Goal: Task Accomplishment & Management: Complete application form

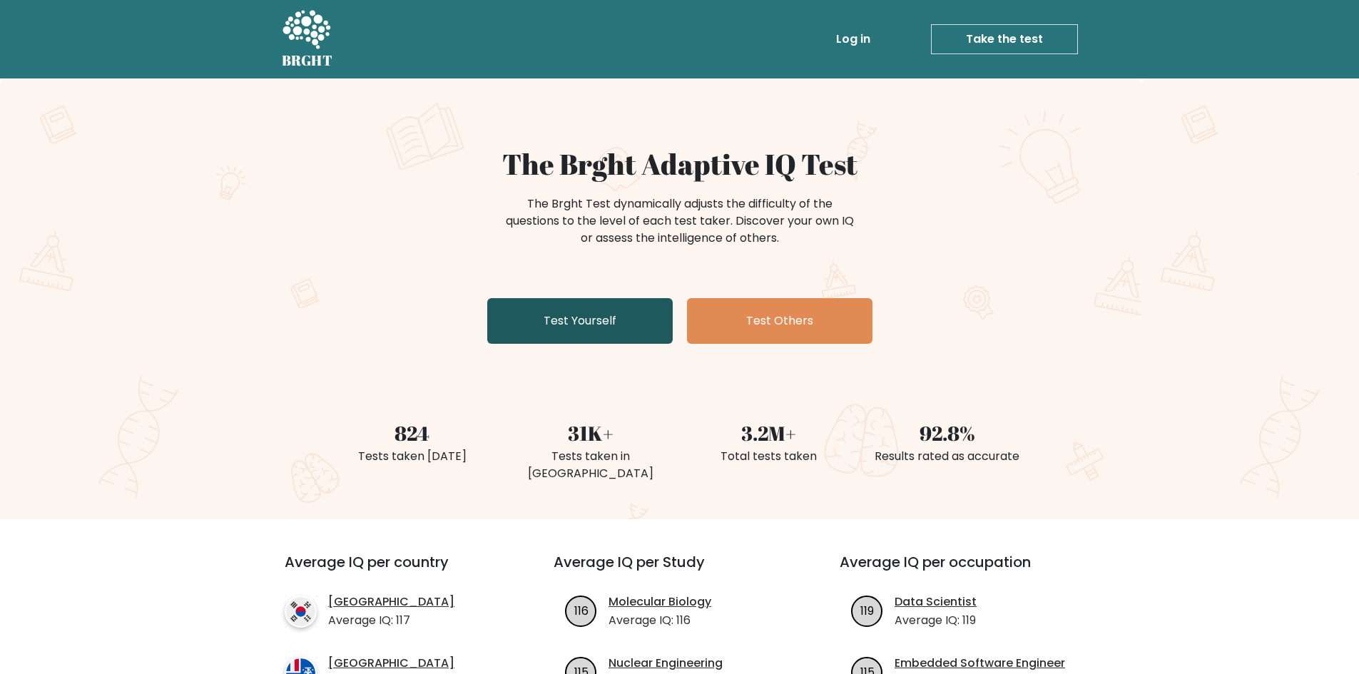
click at [617, 333] on link "Test Yourself" at bounding box center [579, 321] width 185 height 46
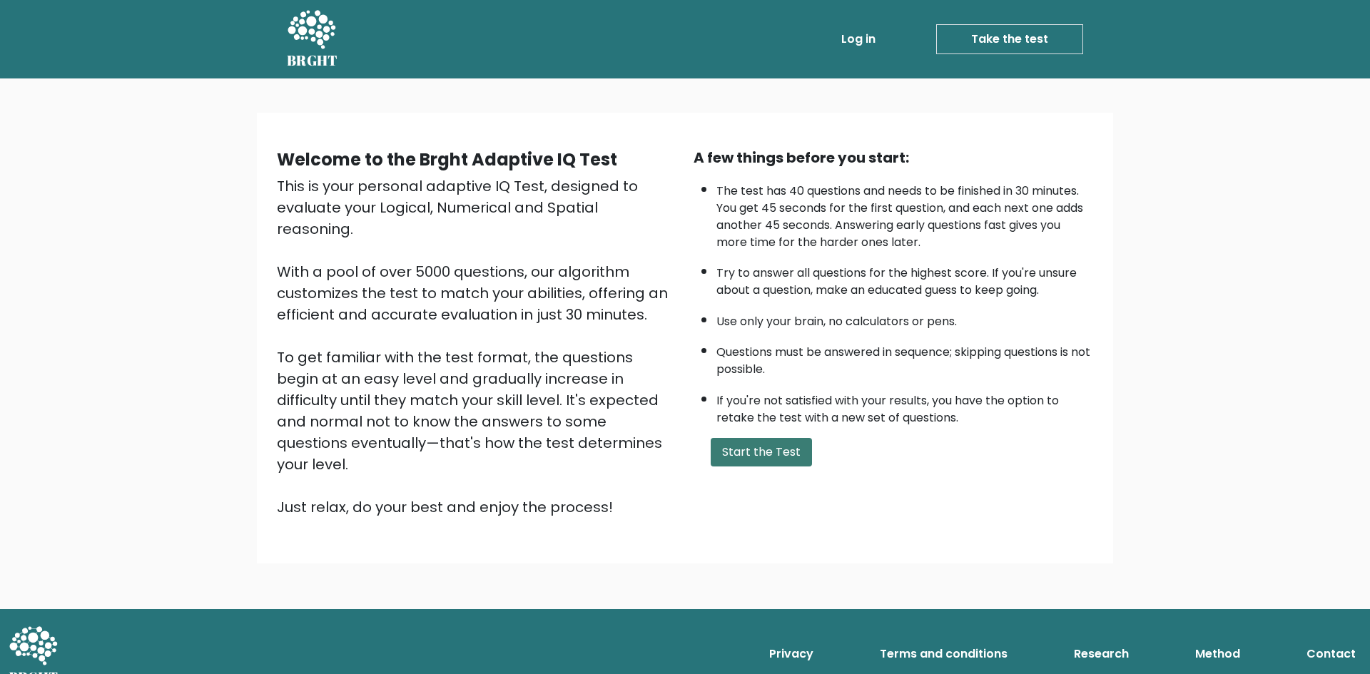
click at [738, 457] on button "Start the Test" at bounding box center [761, 452] width 101 height 29
click at [790, 449] on button "Start the Test" at bounding box center [761, 452] width 101 height 29
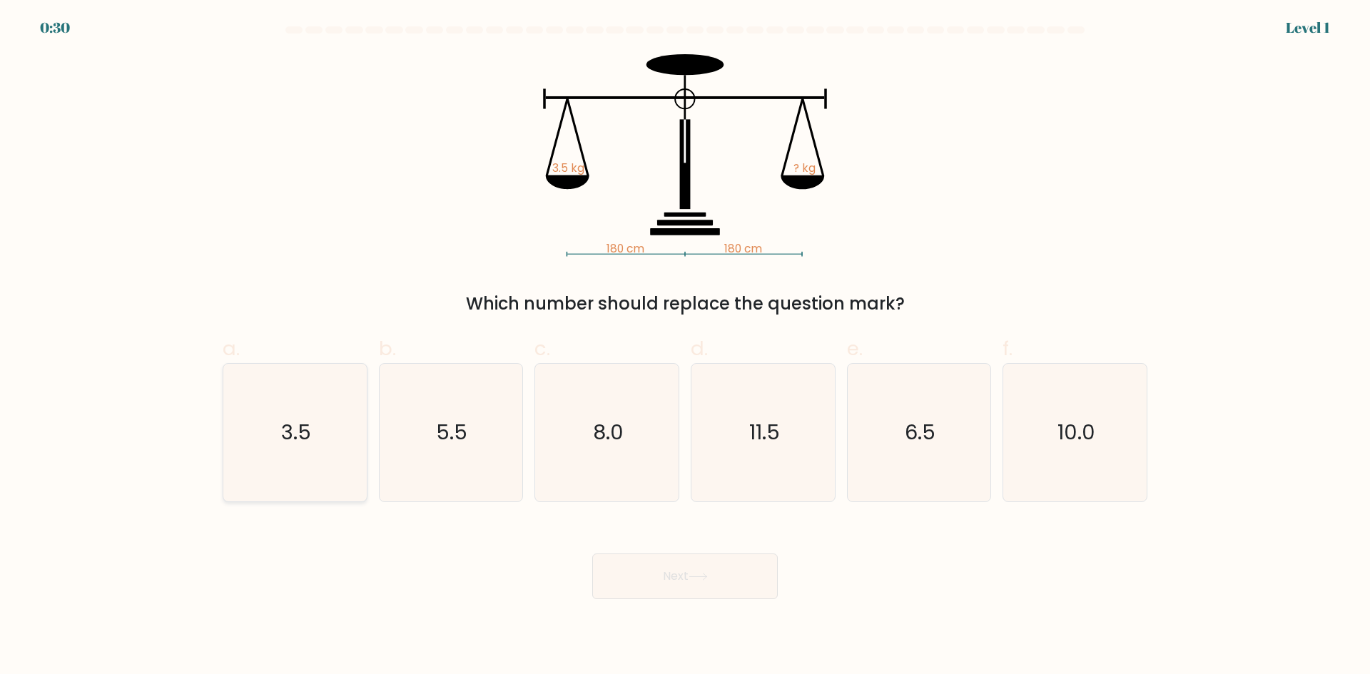
click at [327, 415] on icon "3.5" at bounding box center [295, 433] width 138 height 138
click at [685, 347] on input "a. 3.5" at bounding box center [685, 341] width 1 height 9
radio input "true"
click at [680, 584] on button "Next" at bounding box center [684, 577] width 185 height 46
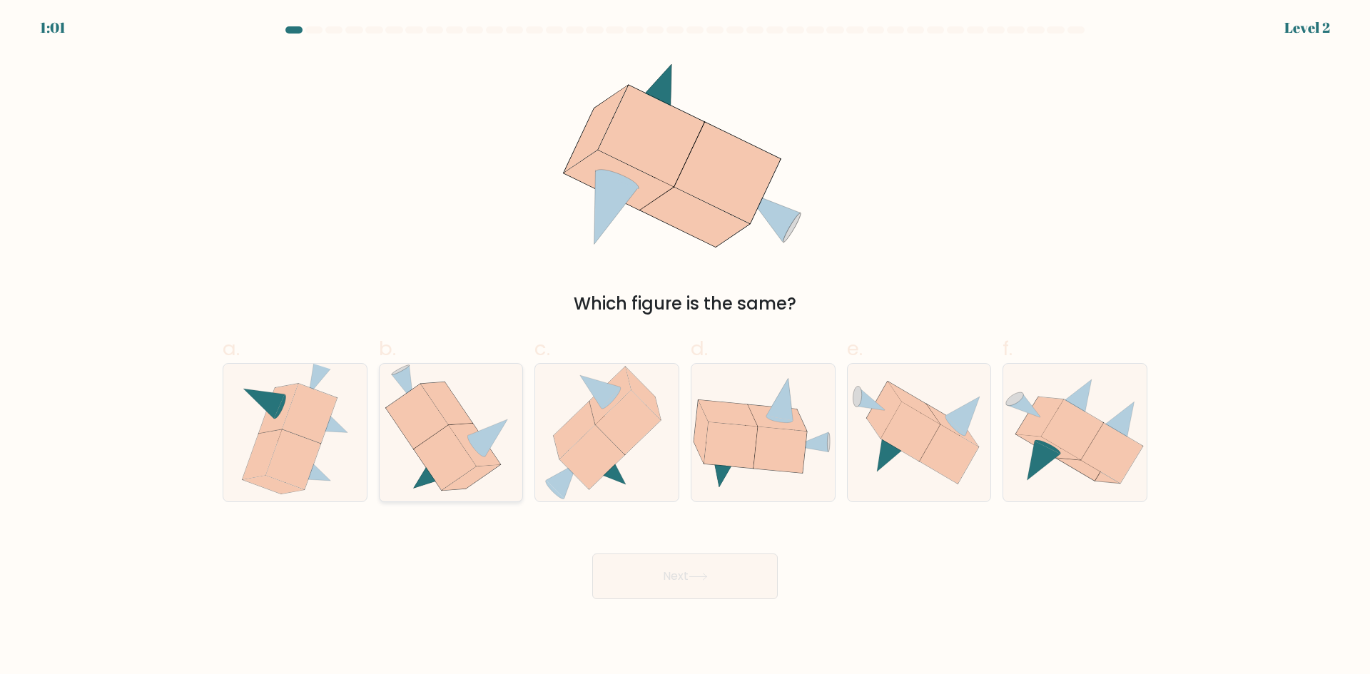
click at [452, 442] on icon at bounding box center [445, 457] width 62 height 65
click at [685, 347] on input "b." at bounding box center [685, 341] width 1 height 9
radio input "true"
click at [746, 597] on button "Next" at bounding box center [684, 577] width 185 height 46
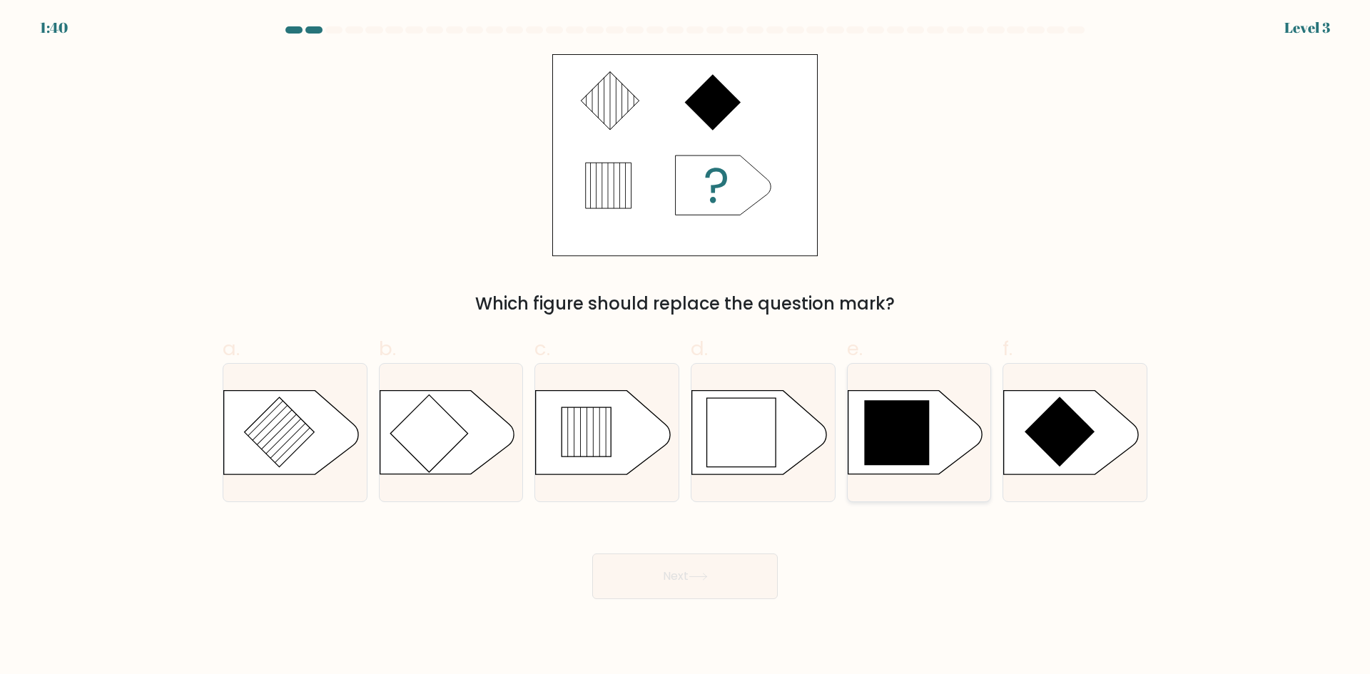
click at [940, 457] on icon at bounding box center [914, 432] width 134 height 83
click at [686, 347] on input "e." at bounding box center [685, 341] width 1 height 9
radio input "true"
click at [749, 561] on button "Next" at bounding box center [684, 577] width 185 height 46
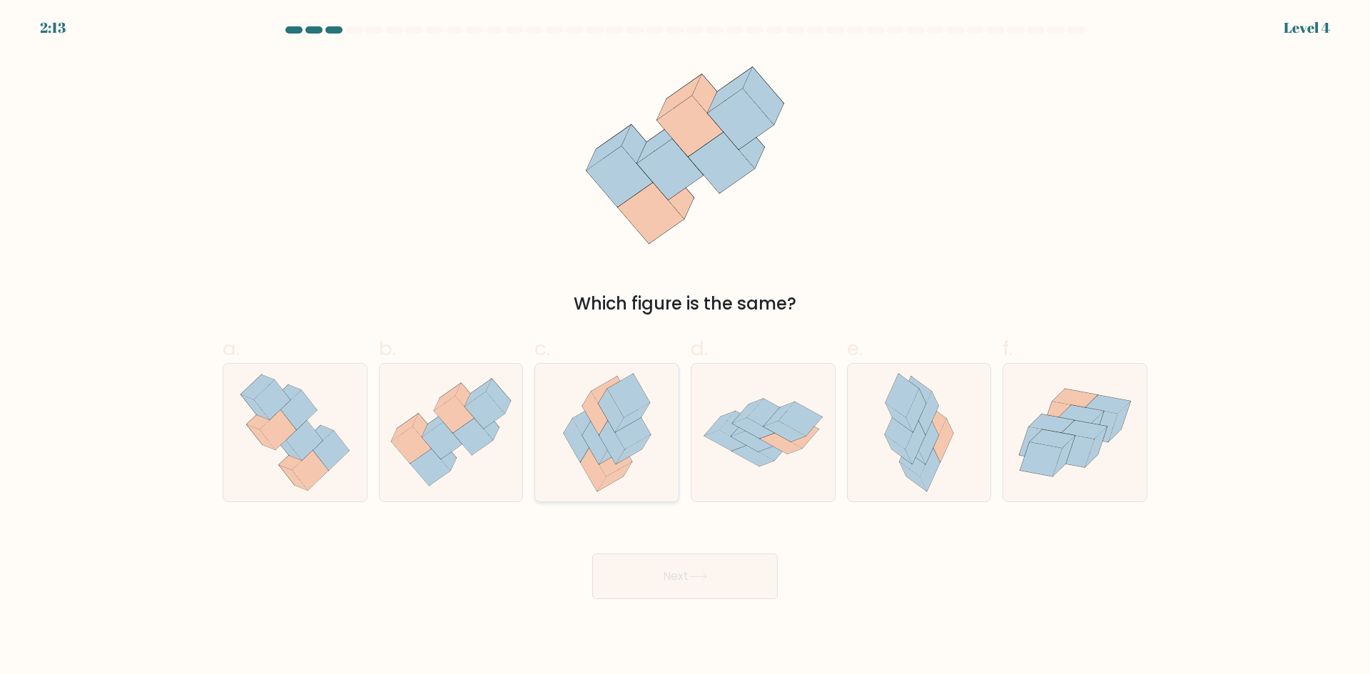
click at [645, 457] on icon at bounding box center [607, 433] width 114 height 138
click at [685, 347] on input "c." at bounding box center [685, 341] width 1 height 9
radio input "true"
click at [698, 569] on button "Next" at bounding box center [684, 577] width 185 height 46
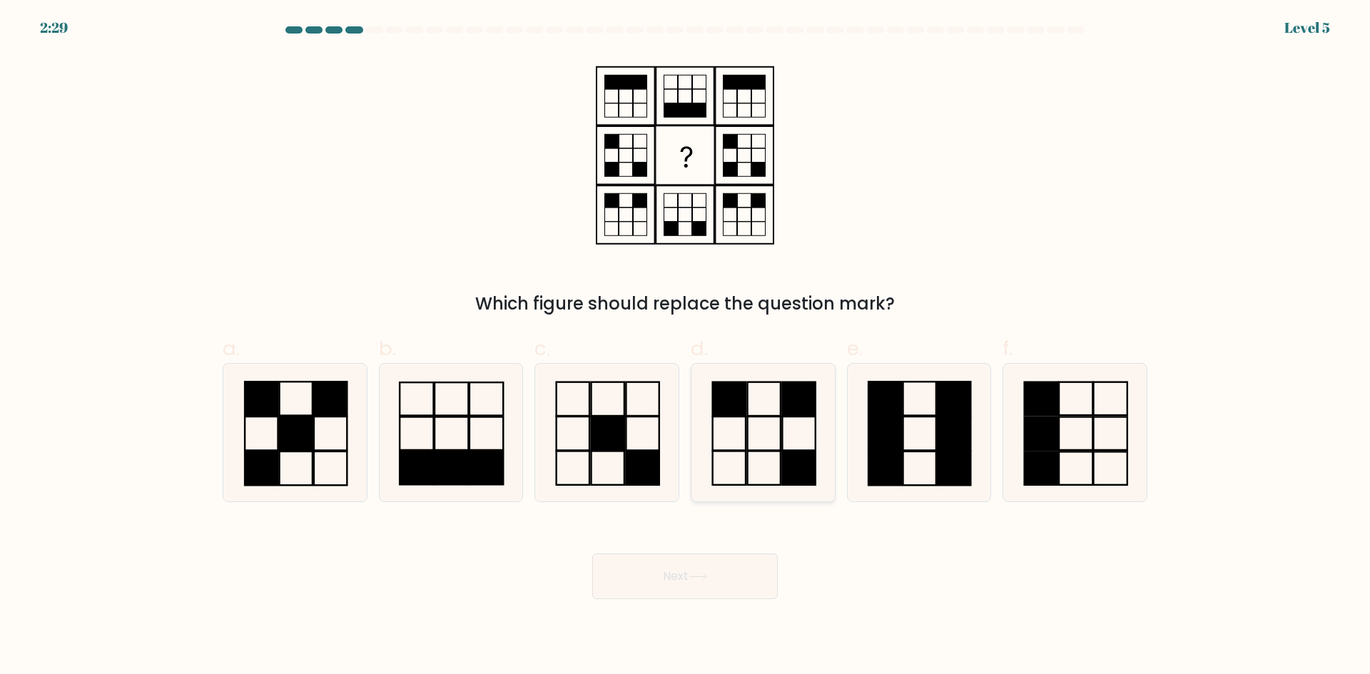
click at [795, 412] on rect at bounding box center [798, 399] width 33 height 34
click at [686, 347] on input "d." at bounding box center [685, 341] width 1 height 9
radio input "true"
click at [762, 570] on button "Next" at bounding box center [684, 577] width 185 height 46
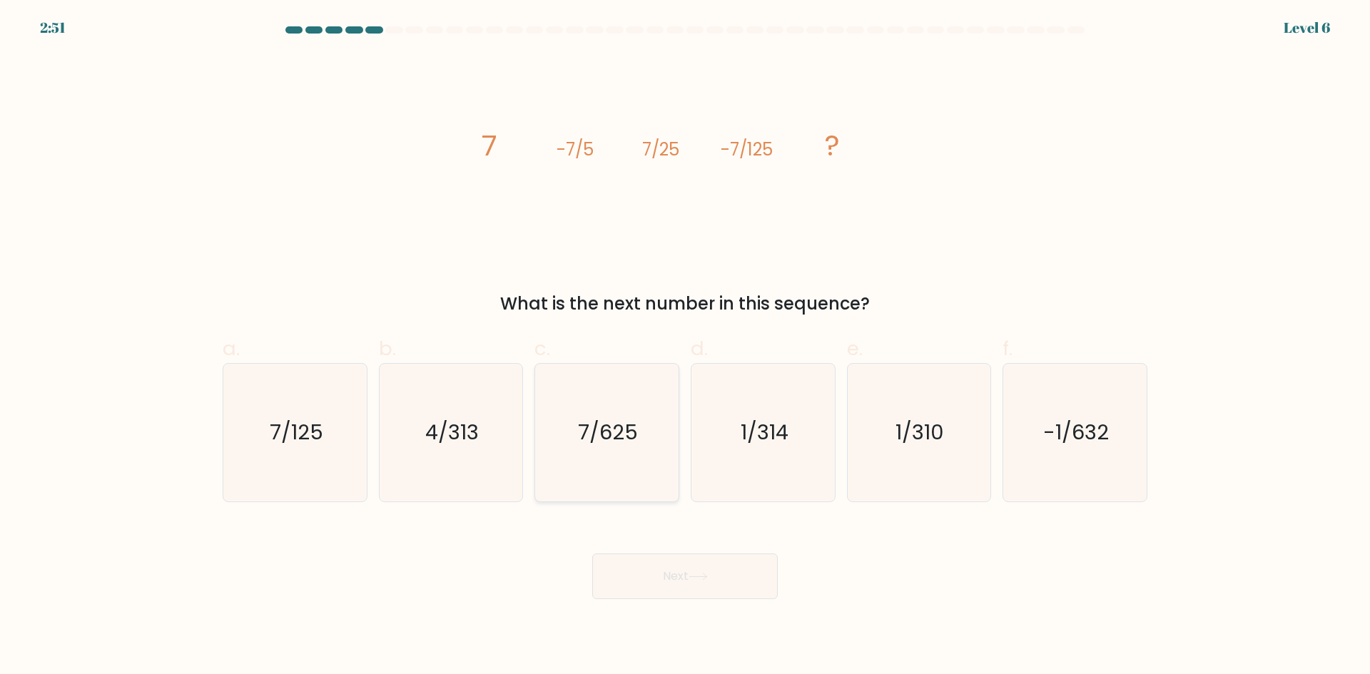
click at [638, 437] on icon "7/625" at bounding box center [607, 433] width 138 height 138
click at [685, 347] on input "c. 7/625" at bounding box center [685, 341] width 1 height 9
radio input "true"
click at [688, 576] on button "Next" at bounding box center [684, 577] width 185 height 46
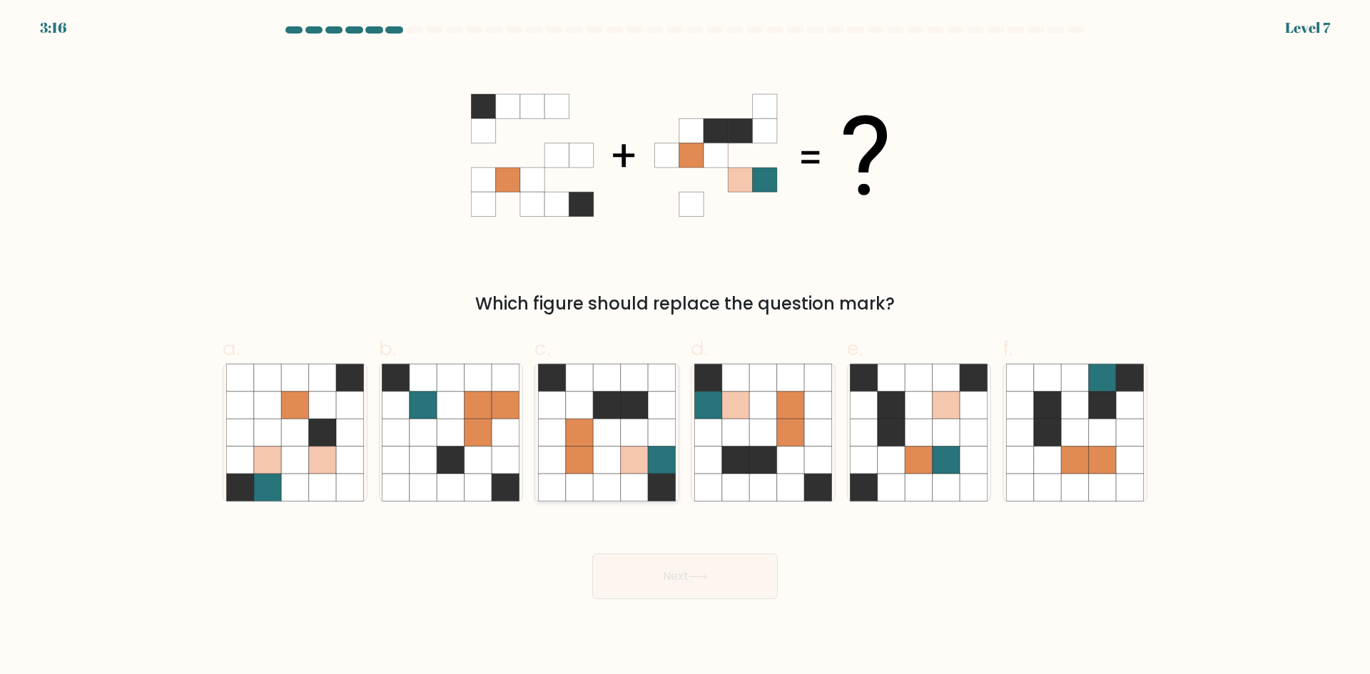
click at [627, 427] on icon at bounding box center [634, 432] width 27 height 27
click at [685, 347] on input "c." at bounding box center [685, 341] width 1 height 9
radio input "true"
click at [669, 582] on button "Next" at bounding box center [684, 577] width 185 height 46
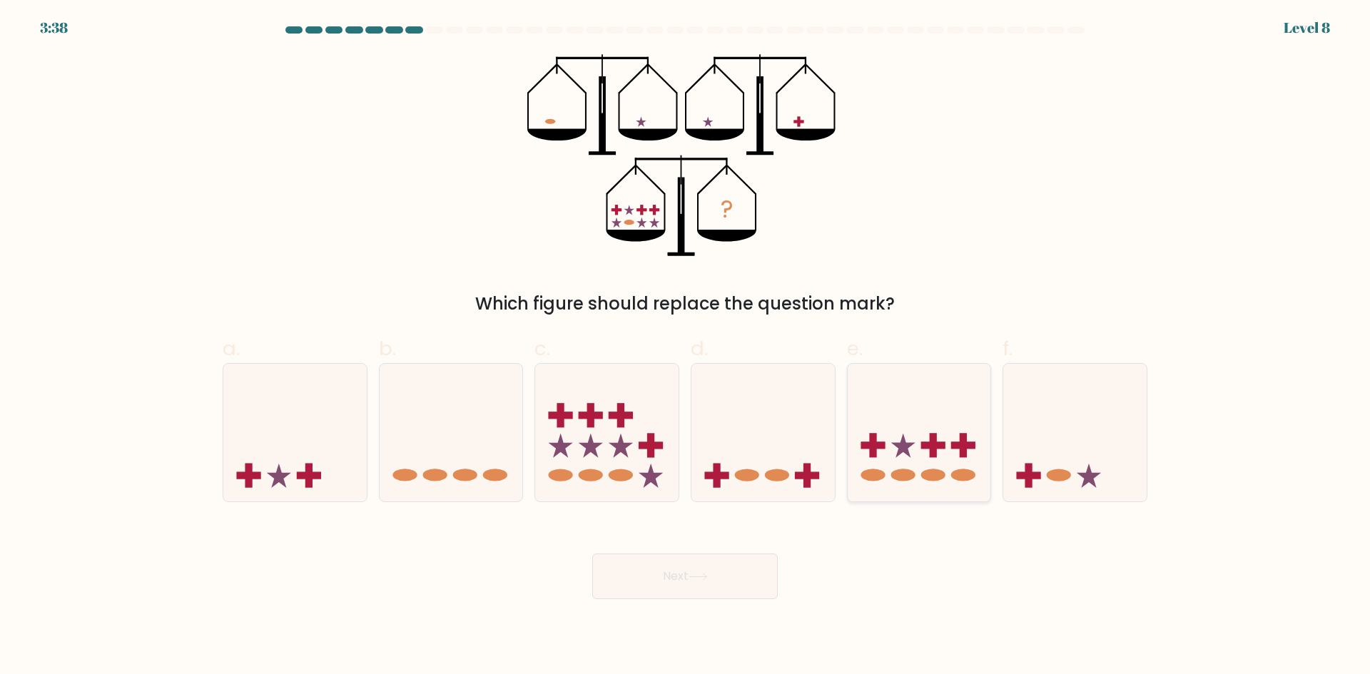
click at [929, 447] on rect at bounding box center [933, 445] width 24 height 7
click at [686, 347] on input "e." at bounding box center [685, 341] width 1 height 9
radio input "true"
click at [723, 586] on button "Next" at bounding box center [684, 577] width 185 height 46
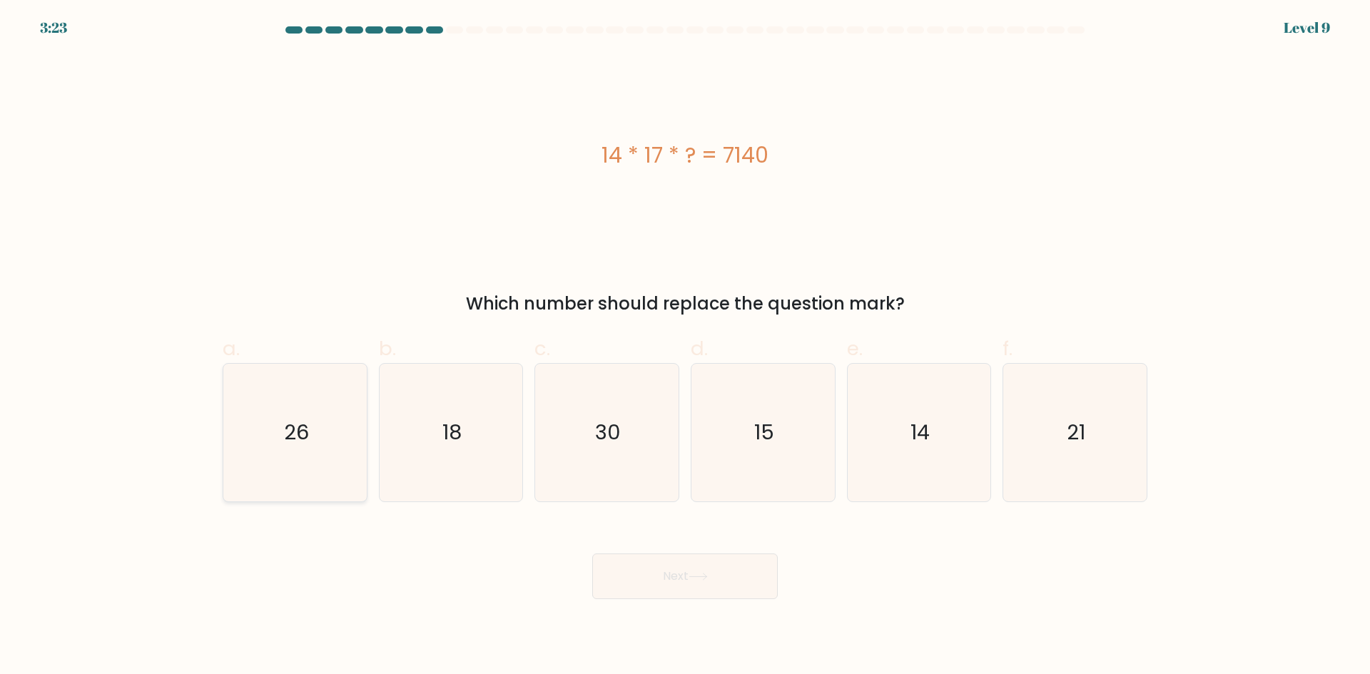
click at [258, 427] on icon "26" at bounding box center [295, 433] width 138 height 138
click at [685, 347] on input "a. 26" at bounding box center [685, 341] width 1 height 9
radio input "true"
click at [703, 583] on button "Next" at bounding box center [684, 577] width 185 height 46
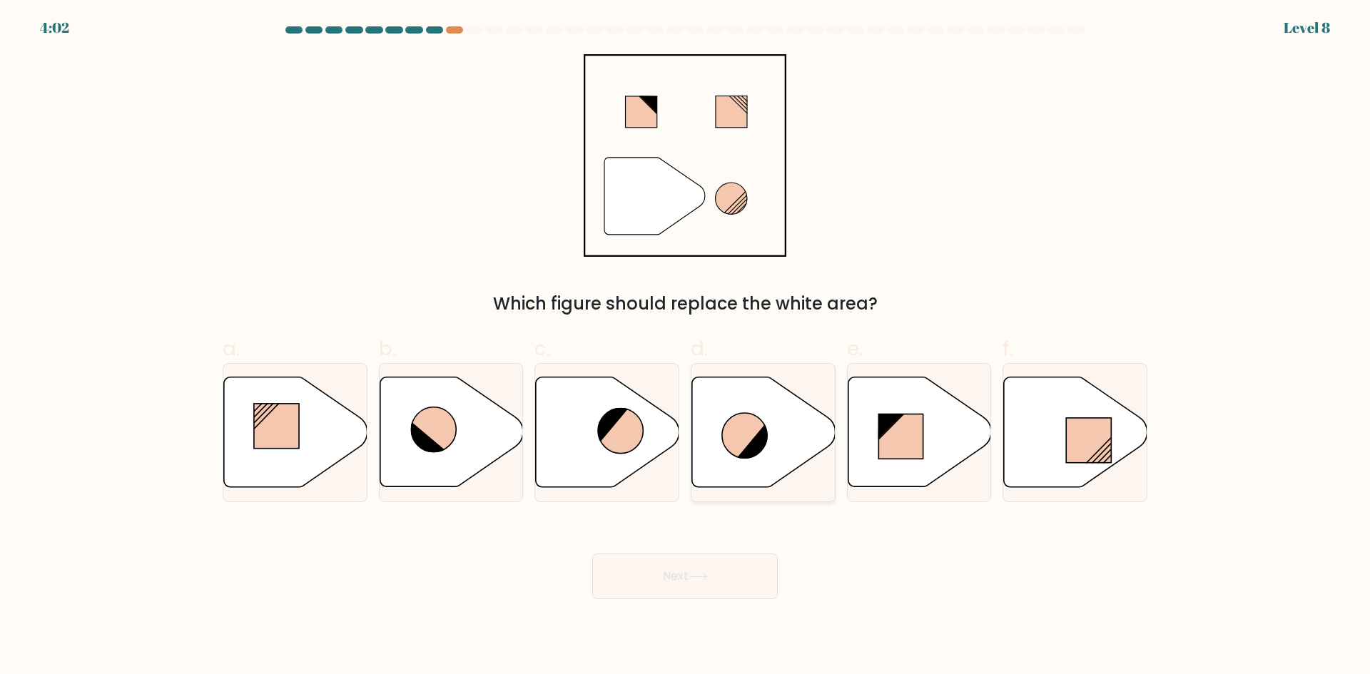
click at [751, 448] on icon at bounding box center [754, 441] width 34 height 36
click at [686, 347] on input "d." at bounding box center [685, 341] width 1 height 9
radio input "true"
click at [755, 570] on button "Next" at bounding box center [684, 577] width 185 height 46
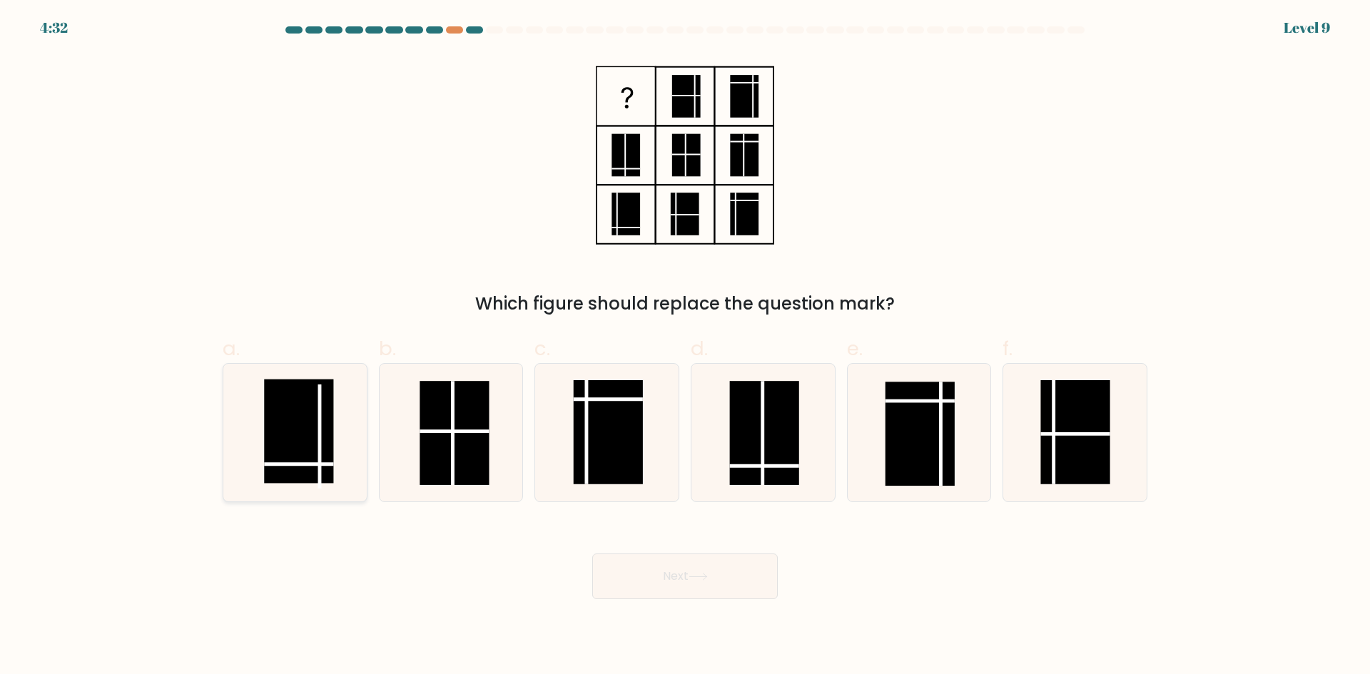
click at [317, 434] on rect at bounding box center [298, 432] width 69 height 104
click at [685, 347] on input "a." at bounding box center [685, 341] width 1 height 9
radio input "true"
click at [686, 573] on button "Next" at bounding box center [684, 577] width 185 height 46
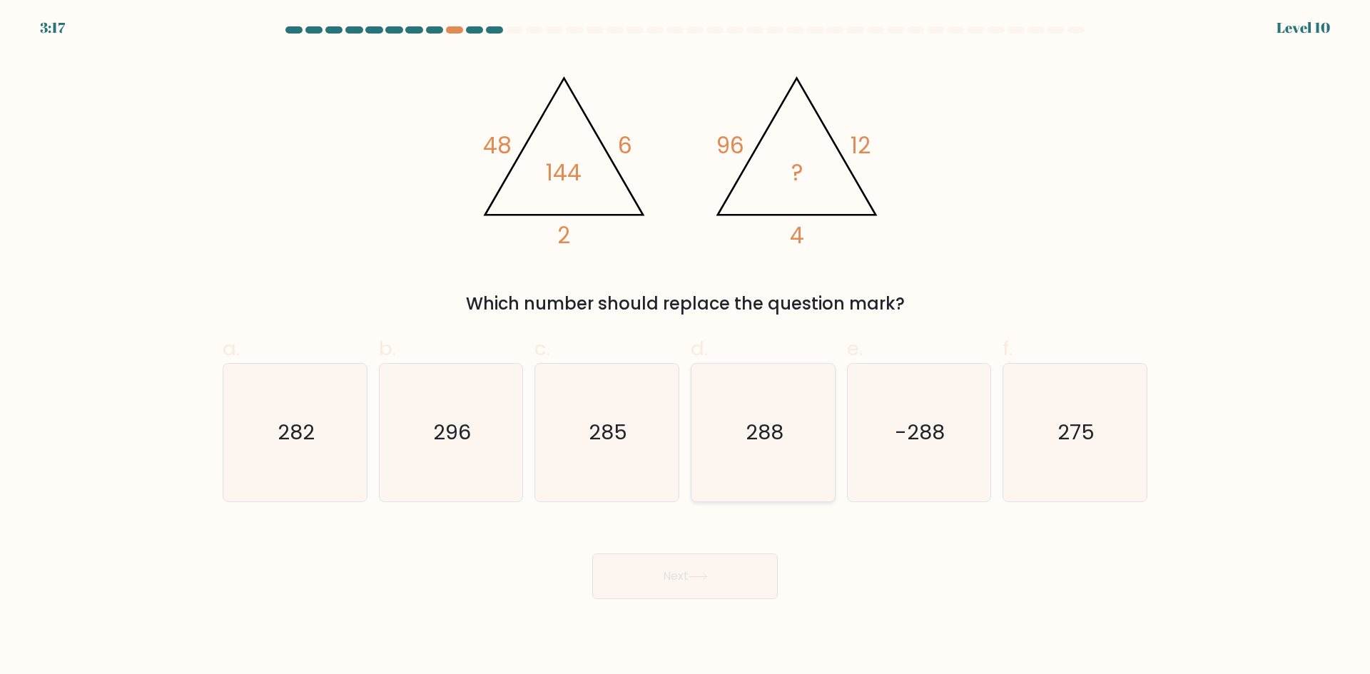
click at [795, 435] on icon "288" at bounding box center [763, 433] width 138 height 138
click at [686, 347] on input "d. 288" at bounding box center [685, 341] width 1 height 9
radio input "true"
click at [728, 566] on button "Next" at bounding box center [684, 577] width 185 height 46
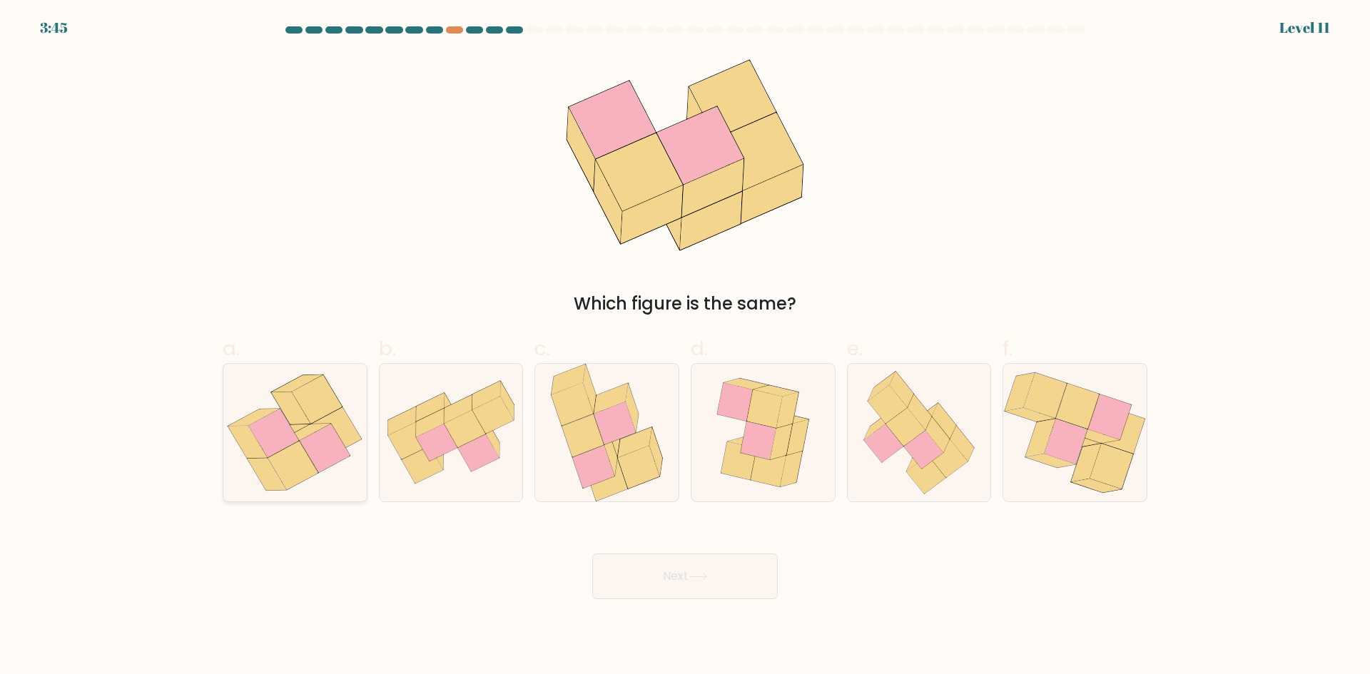
click at [326, 440] on icon at bounding box center [325, 448] width 50 height 49
click at [685, 347] on input "a." at bounding box center [685, 341] width 1 height 9
radio input "true"
click at [694, 570] on button "Next" at bounding box center [684, 577] width 185 height 46
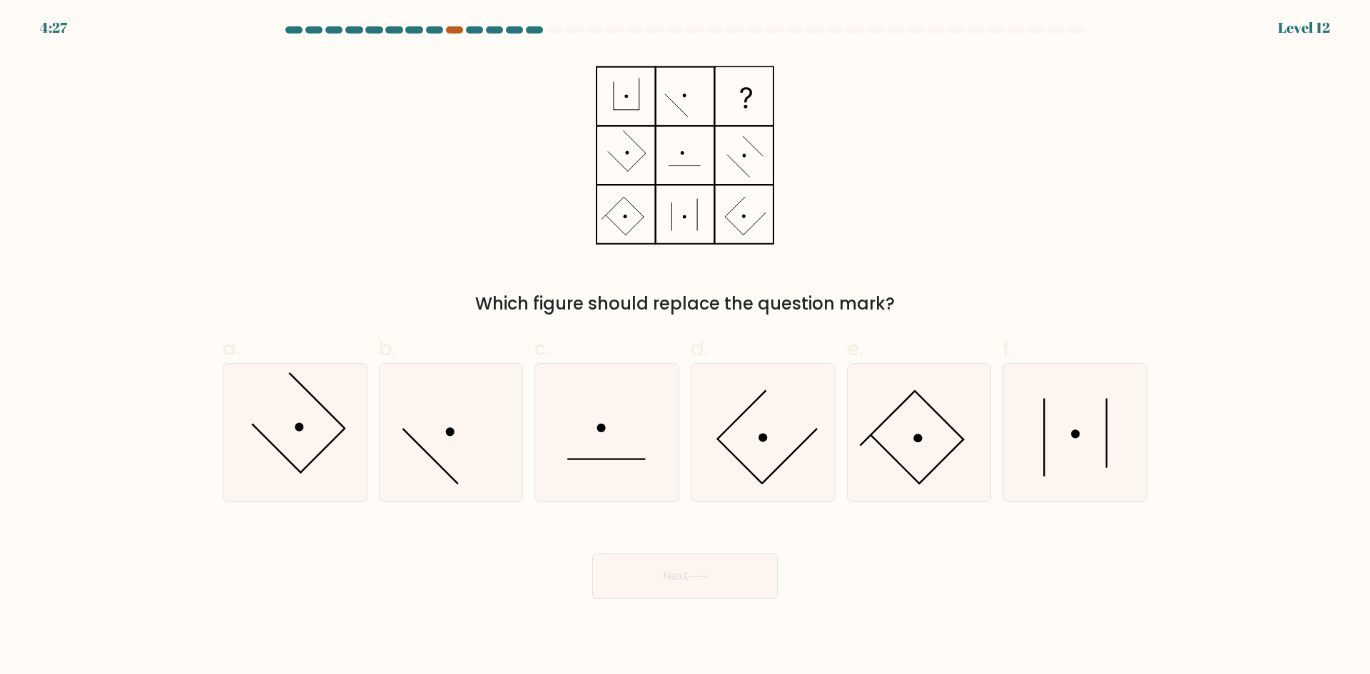
click at [452, 31] on div at bounding box center [454, 29] width 17 height 7
click at [1104, 467] on icon at bounding box center [1075, 433] width 138 height 138
click at [686, 347] on input "f." at bounding box center [685, 341] width 1 height 9
radio input "true"
click at [648, 579] on button "Next" at bounding box center [684, 577] width 185 height 46
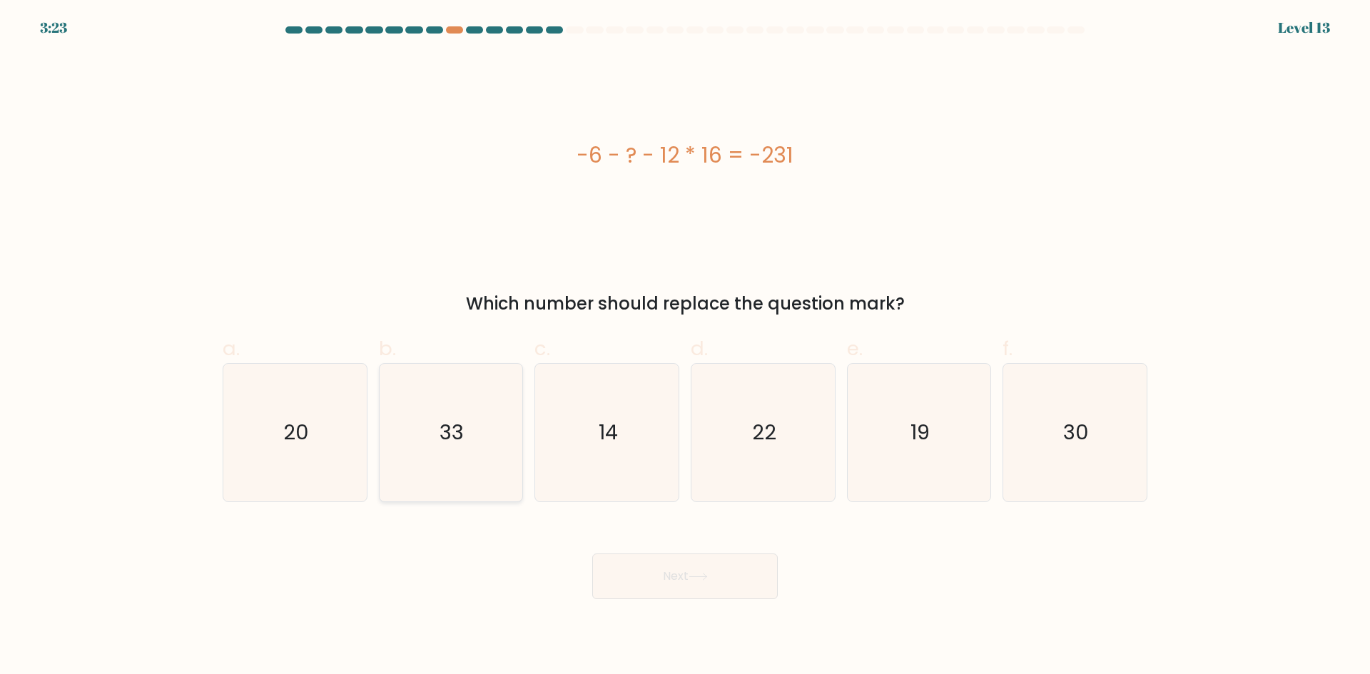
click at [489, 417] on icon "33" at bounding box center [451, 433] width 138 height 138
click at [685, 347] on input "b. 33" at bounding box center [685, 341] width 1 height 9
radio input "true"
click at [682, 591] on button "Next" at bounding box center [684, 577] width 185 height 46
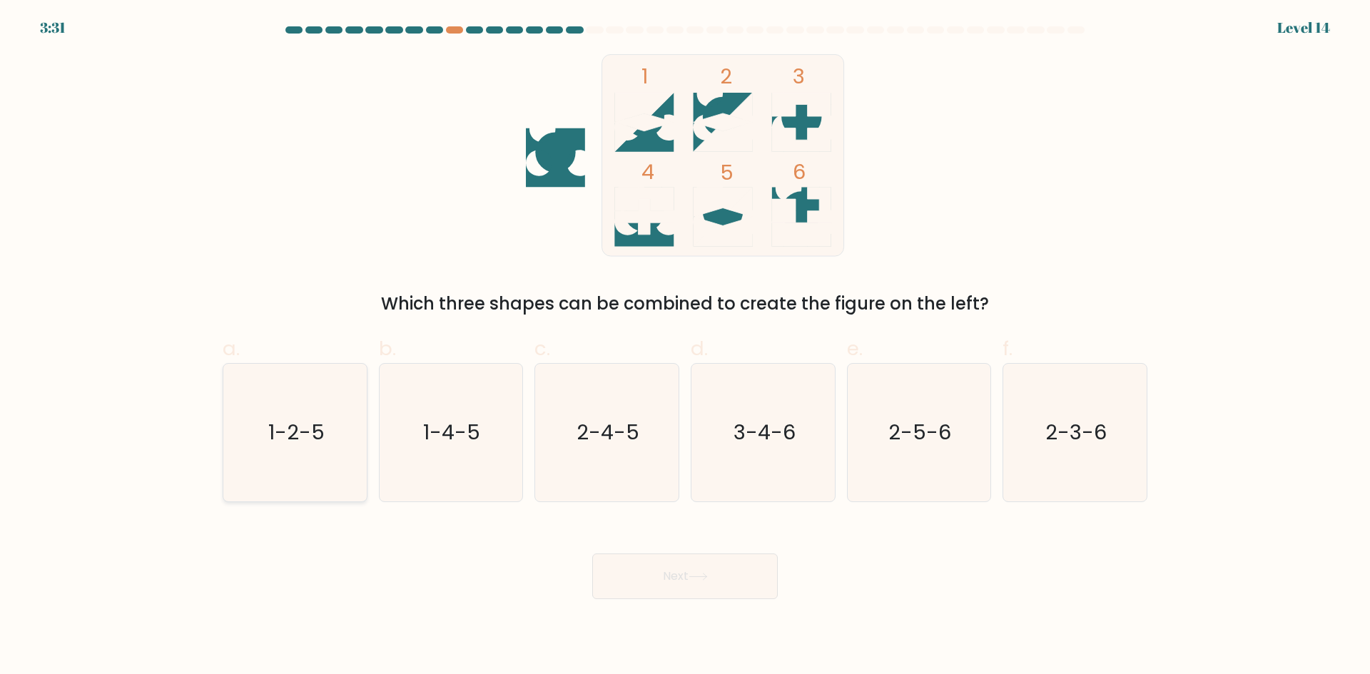
click at [332, 437] on icon "1-2-5" at bounding box center [295, 433] width 138 height 138
click at [685, 347] on input "a. 1-2-5" at bounding box center [685, 341] width 1 height 9
radio input "true"
click at [688, 579] on button "Next" at bounding box center [684, 577] width 185 height 46
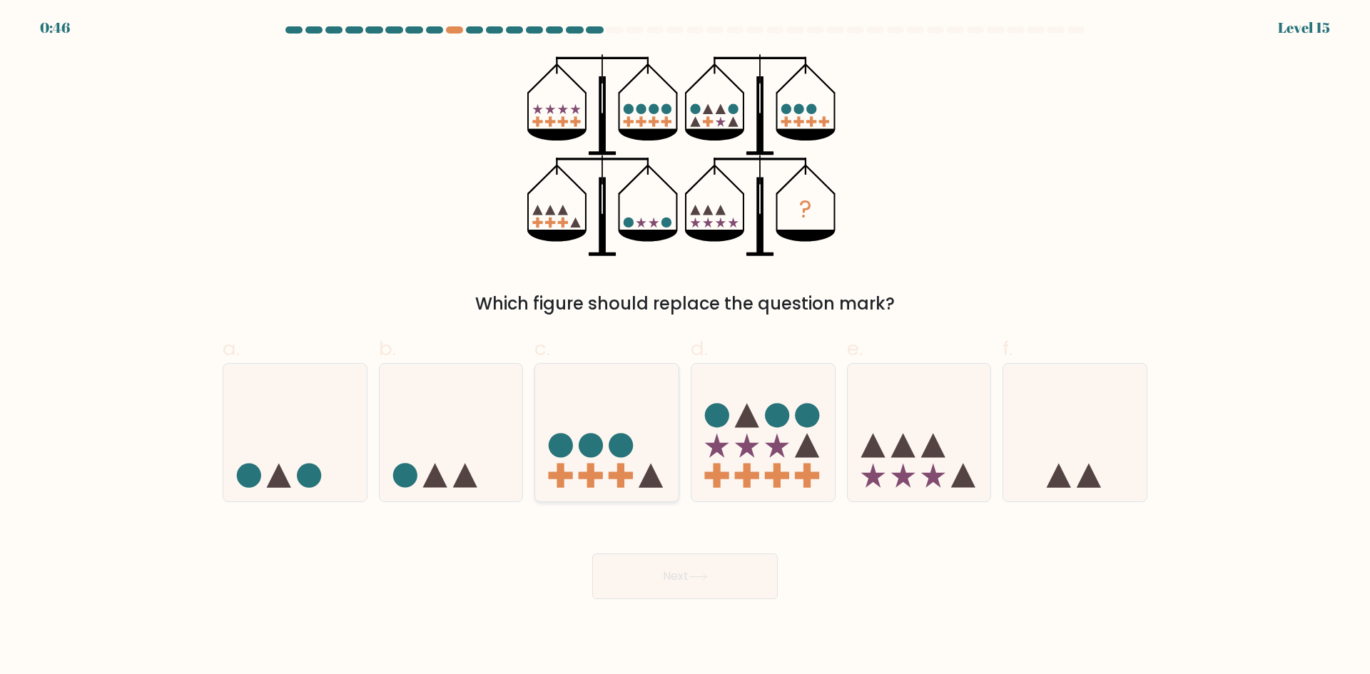
click at [607, 412] on icon at bounding box center [606, 432] width 143 height 118
click at [685, 347] on input "c." at bounding box center [685, 341] width 1 height 9
radio input "true"
click at [683, 569] on button "Next" at bounding box center [684, 577] width 185 height 46
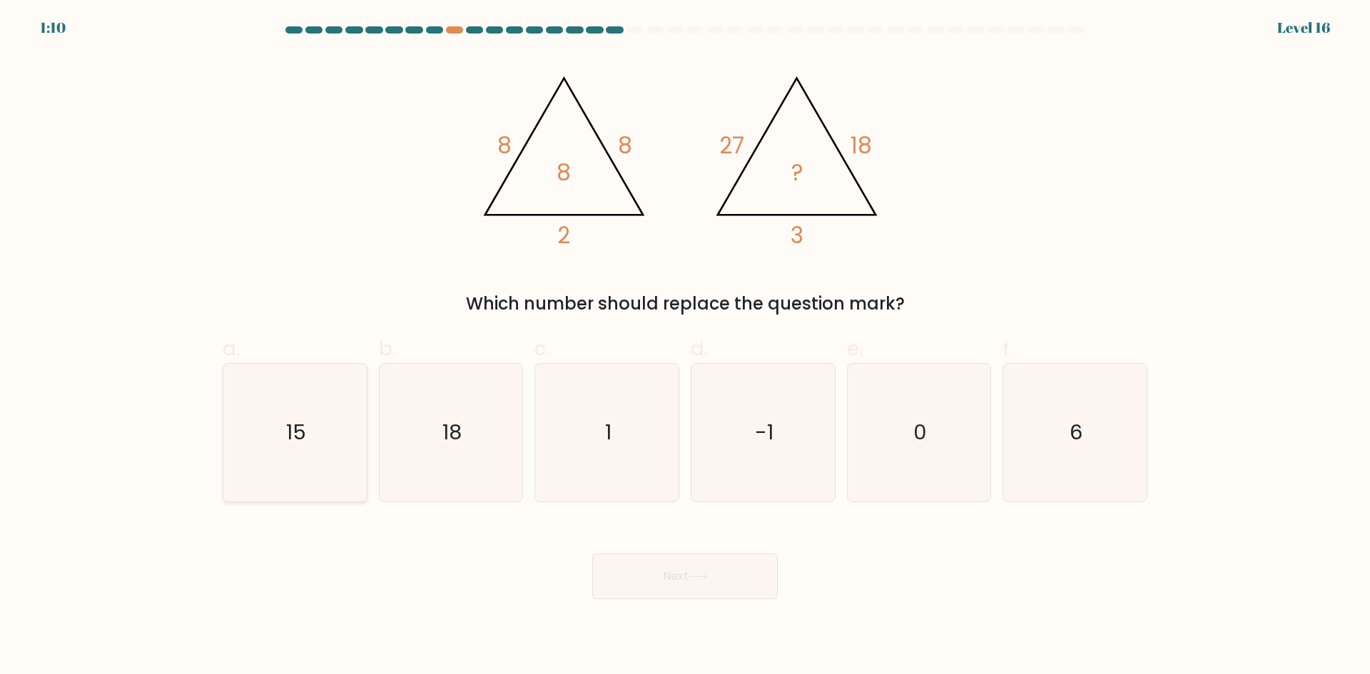
click at [302, 437] on text "15" at bounding box center [296, 432] width 20 height 29
click at [685, 347] on input "a. 15" at bounding box center [685, 341] width 1 height 9
radio input "true"
click at [703, 577] on icon at bounding box center [697, 577] width 19 height 8
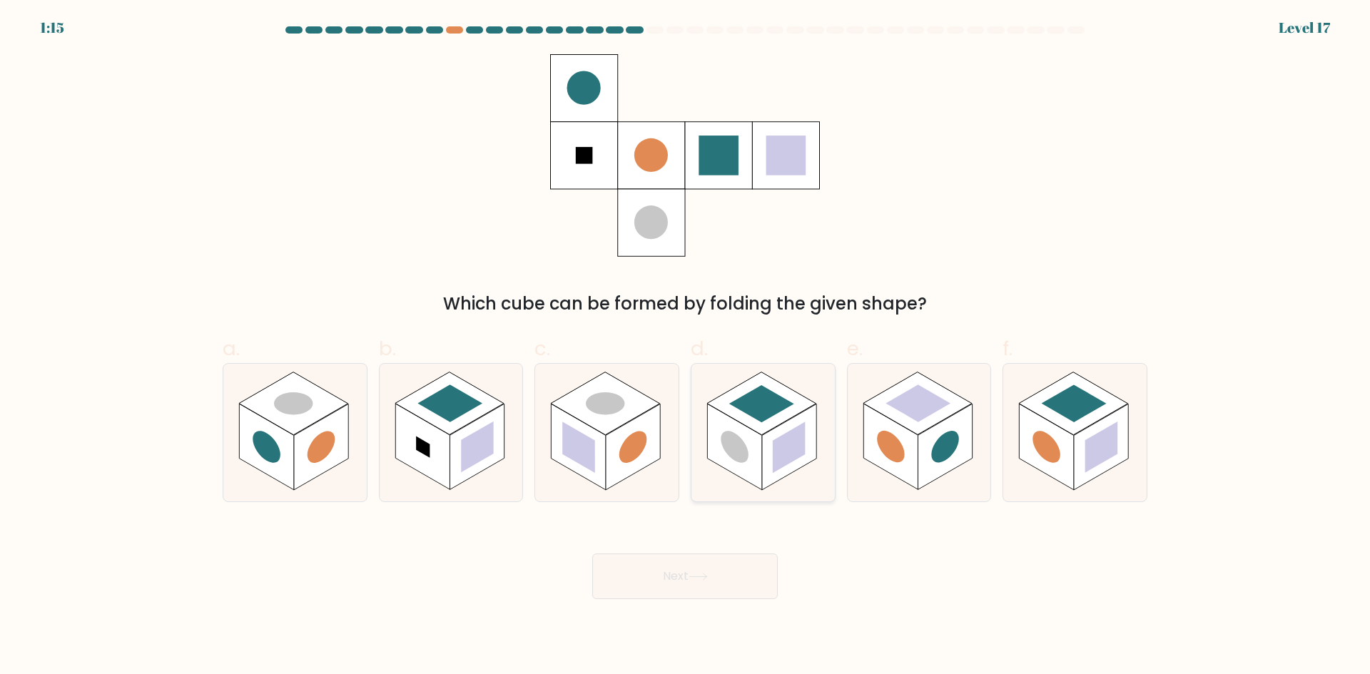
click at [789, 428] on rect at bounding box center [789, 447] width 54 height 86
click at [686, 347] on input "d." at bounding box center [685, 341] width 1 height 9
radio input "true"
click at [743, 579] on button "Next" at bounding box center [684, 577] width 185 height 46
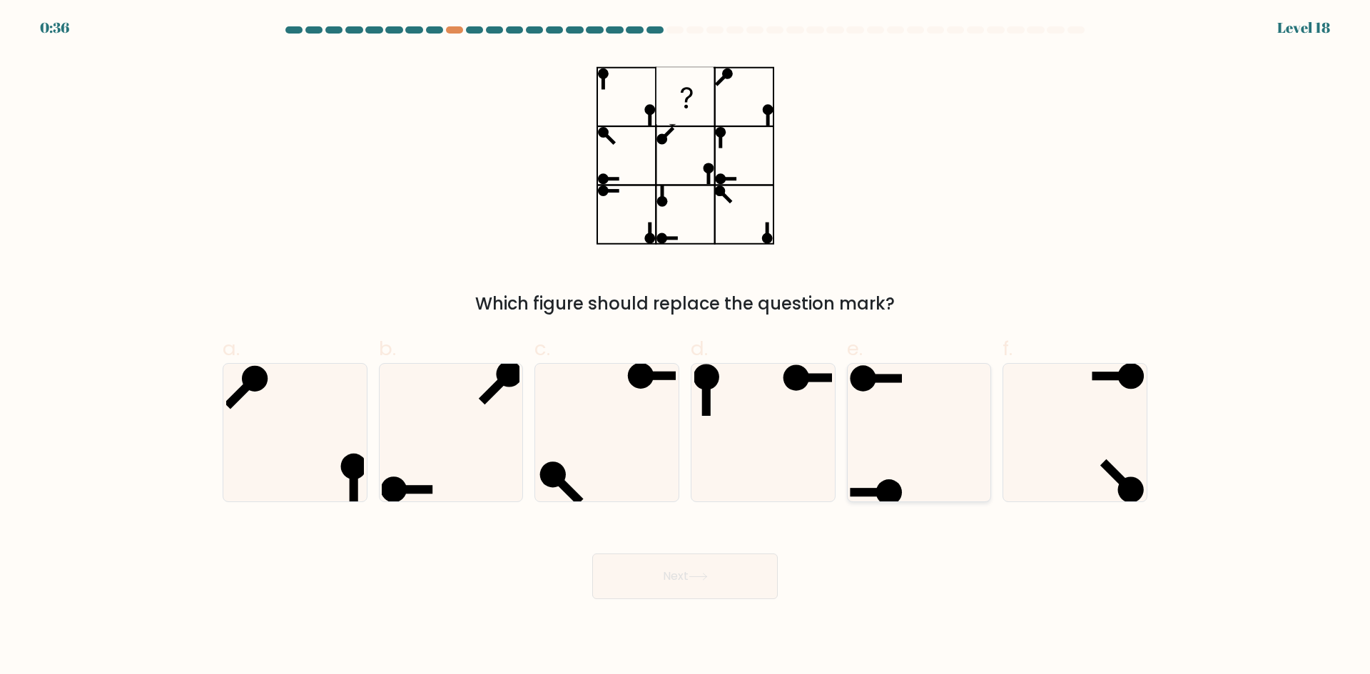
click at [925, 465] on icon at bounding box center [919, 433] width 138 height 138
click at [686, 347] on input "e." at bounding box center [685, 341] width 1 height 9
radio input "true"
click at [723, 589] on button "Next" at bounding box center [684, 577] width 185 height 46
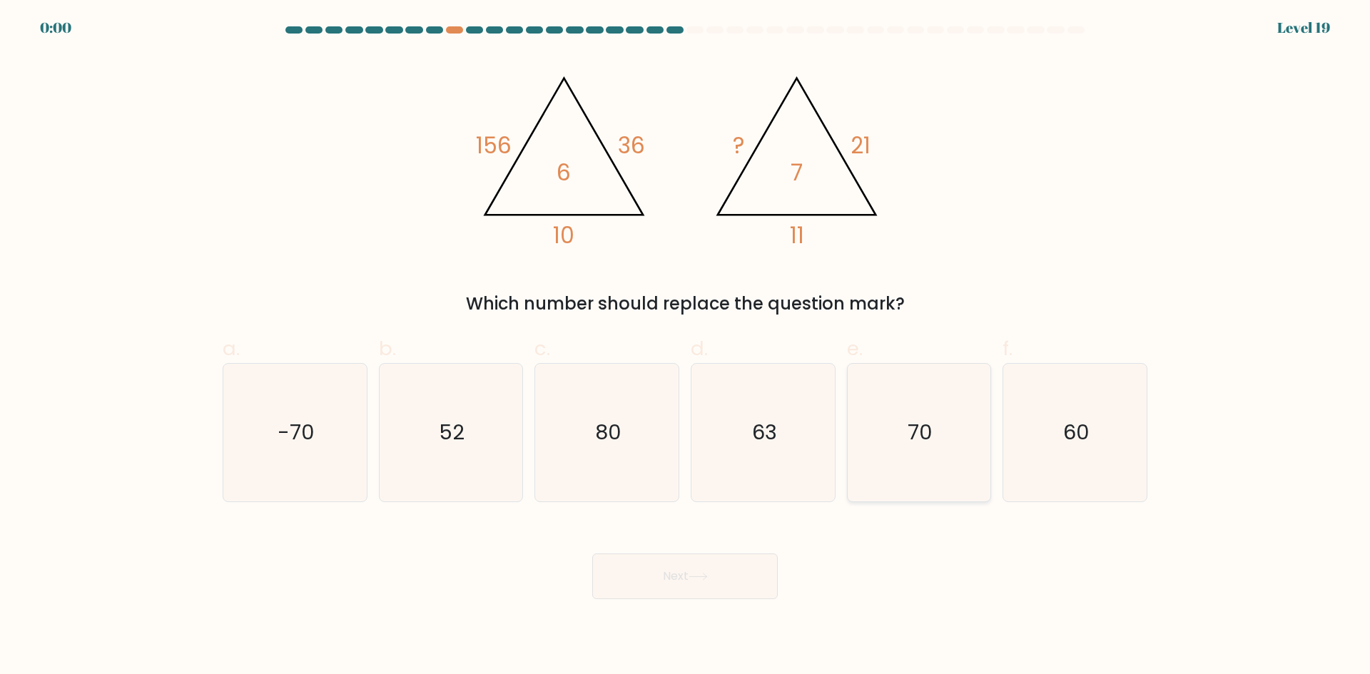
click at [897, 431] on icon "70" at bounding box center [919, 433] width 138 height 138
click at [686, 347] on input "e. 70" at bounding box center [685, 341] width 1 height 9
radio input "true"
click at [1106, 434] on icon "60" at bounding box center [1075, 433] width 138 height 138
click at [686, 347] on input "f. 60" at bounding box center [685, 341] width 1 height 9
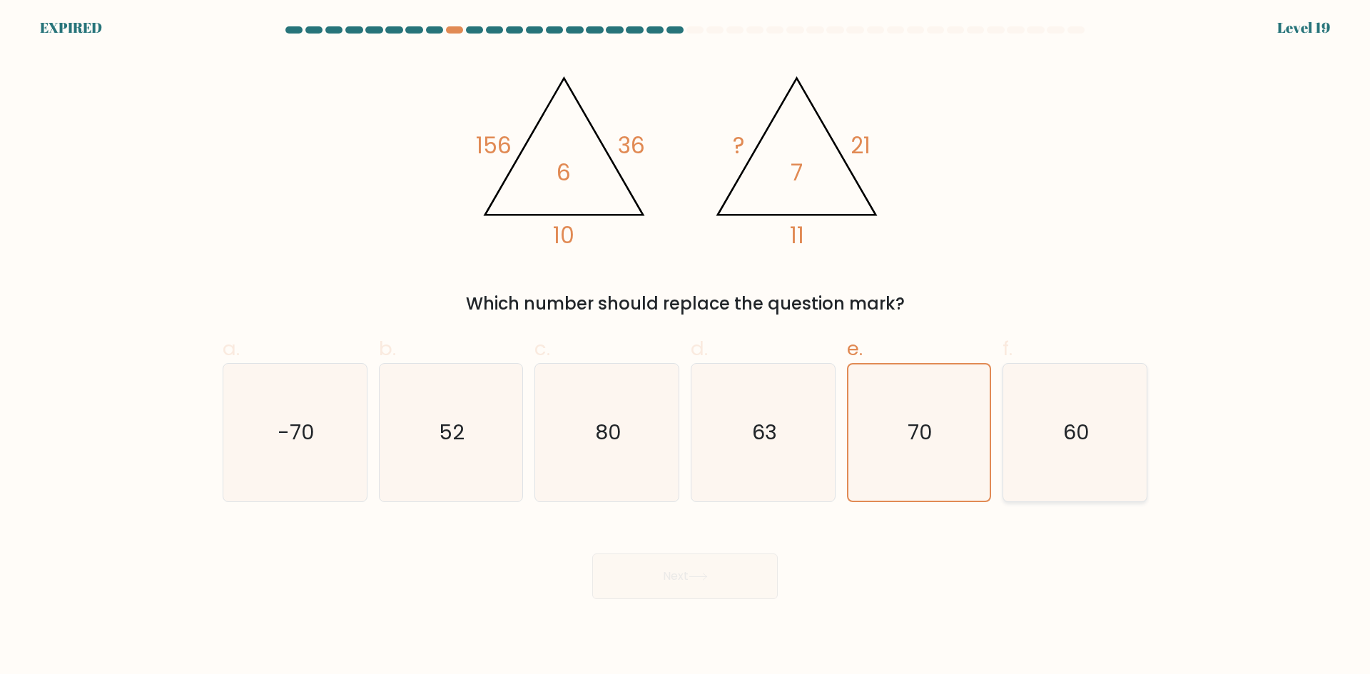
radio input "true"
click at [706, 589] on div "Next" at bounding box center [685, 559] width 942 height 80
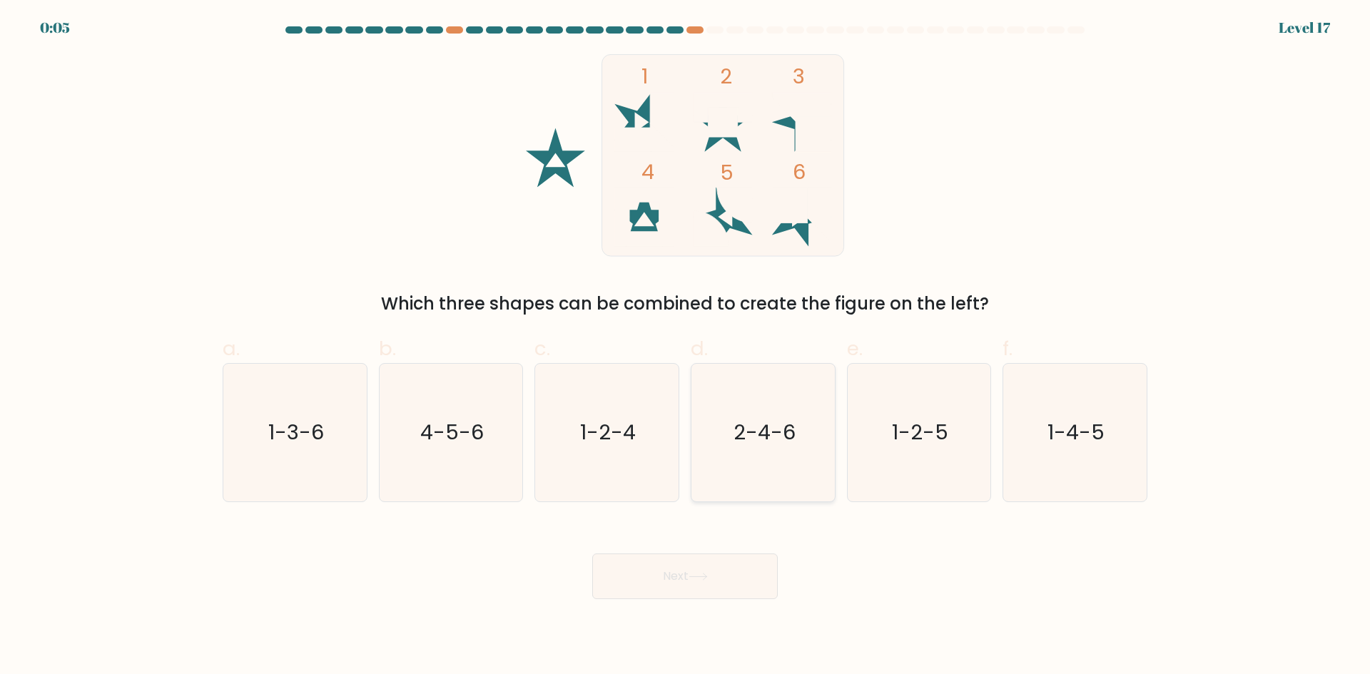
click at [756, 434] on text "2-4-6" at bounding box center [764, 432] width 62 height 29
click at [686, 347] on input "d. 2-4-6" at bounding box center [685, 341] width 1 height 9
radio input "true"
click at [727, 574] on button "Next" at bounding box center [684, 577] width 185 height 46
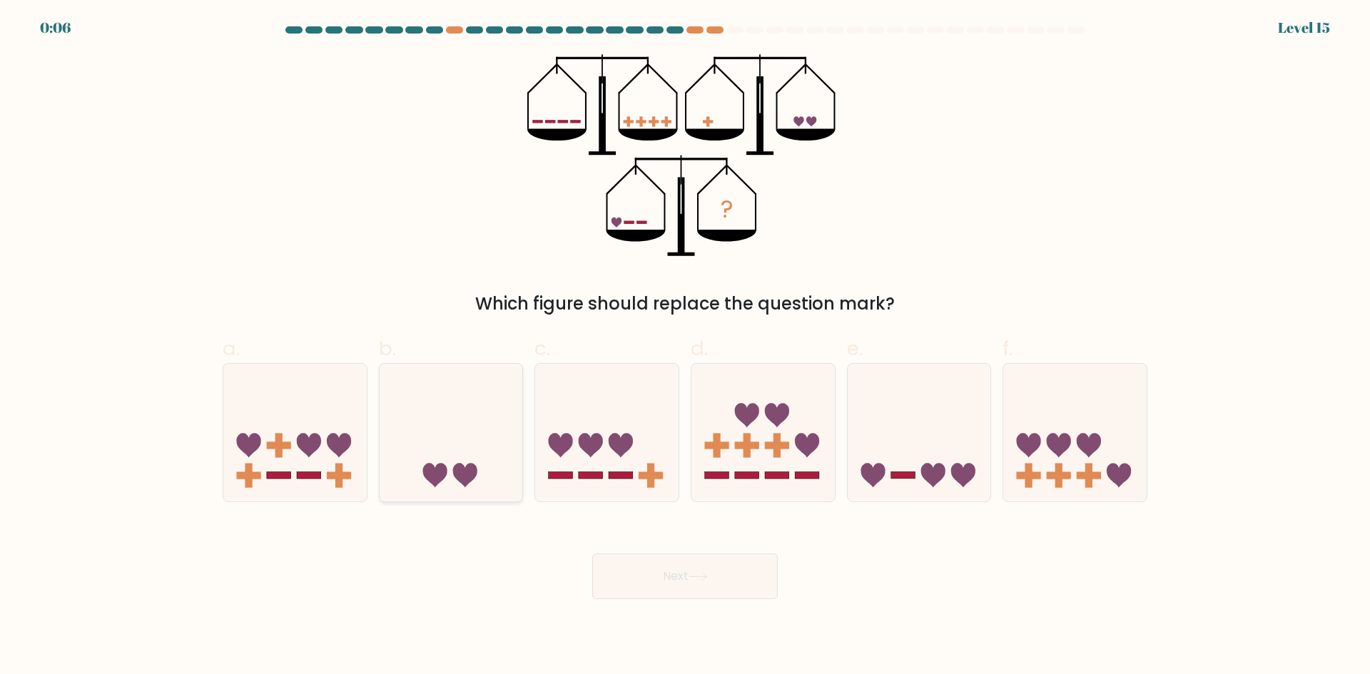
click at [461, 447] on icon at bounding box center [451, 432] width 143 height 118
click at [685, 347] on input "b." at bounding box center [685, 341] width 1 height 9
radio input "true"
click at [683, 576] on button "Next" at bounding box center [684, 577] width 185 height 46
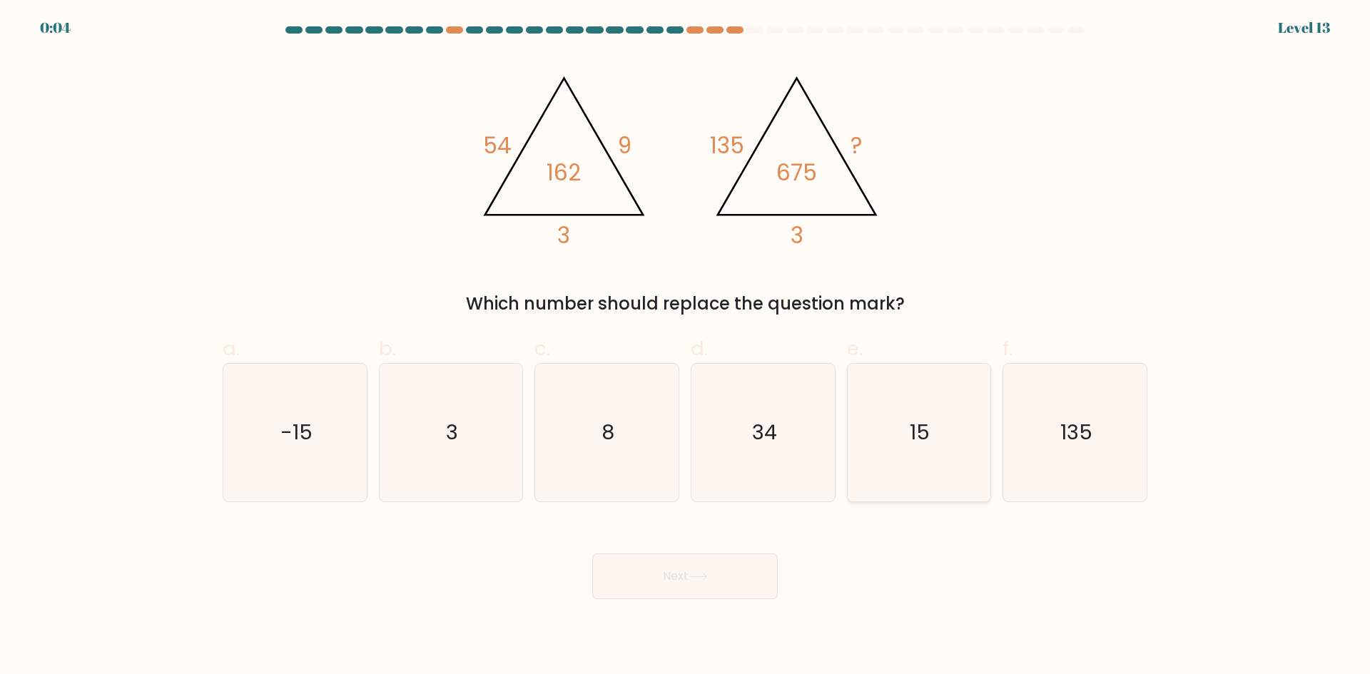
click at [890, 396] on icon "15" at bounding box center [919, 433] width 138 height 138
click at [686, 347] on input "e. 15" at bounding box center [685, 341] width 1 height 9
radio input "true"
click at [733, 574] on button "Next" at bounding box center [684, 577] width 185 height 46
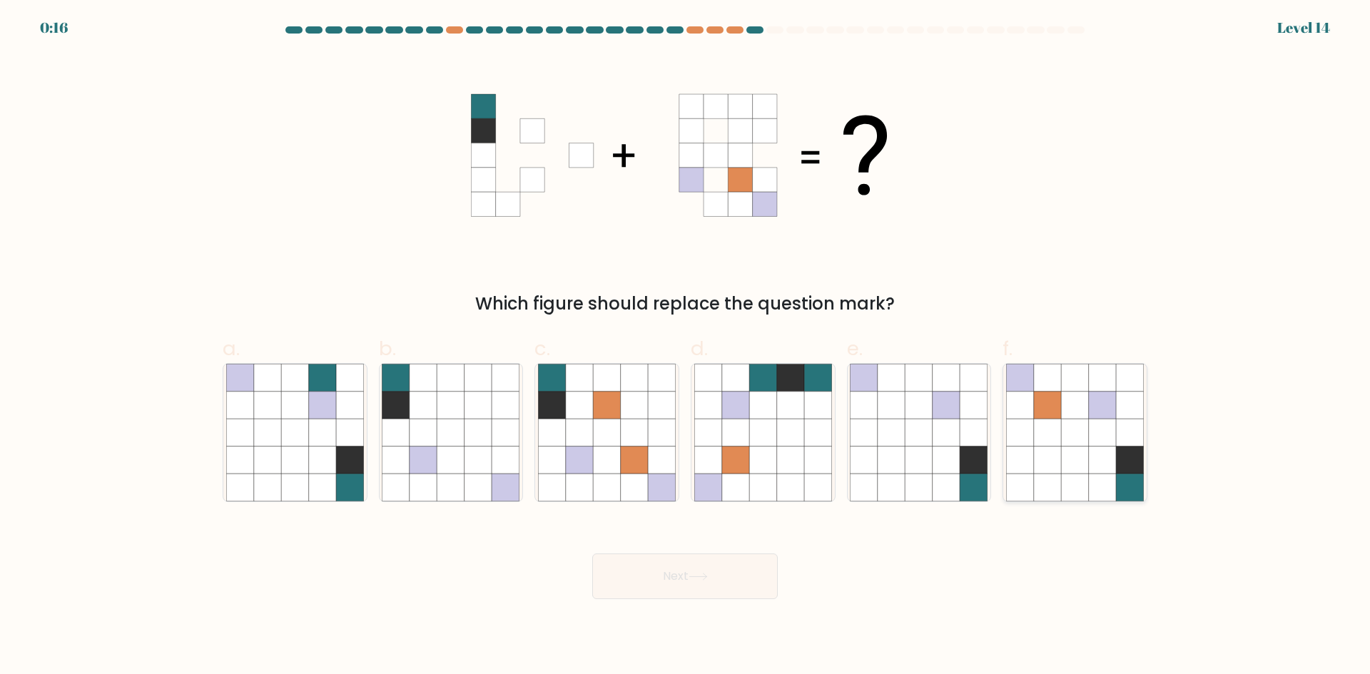
click at [1112, 447] on icon at bounding box center [1102, 460] width 27 height 27
click at [686, 347] on input "f." at bounding box center [685, 341] width 1 height 9
radio input "true"
click at [702, 577] on icon at bounding box center [697, 577] width 19 height 8
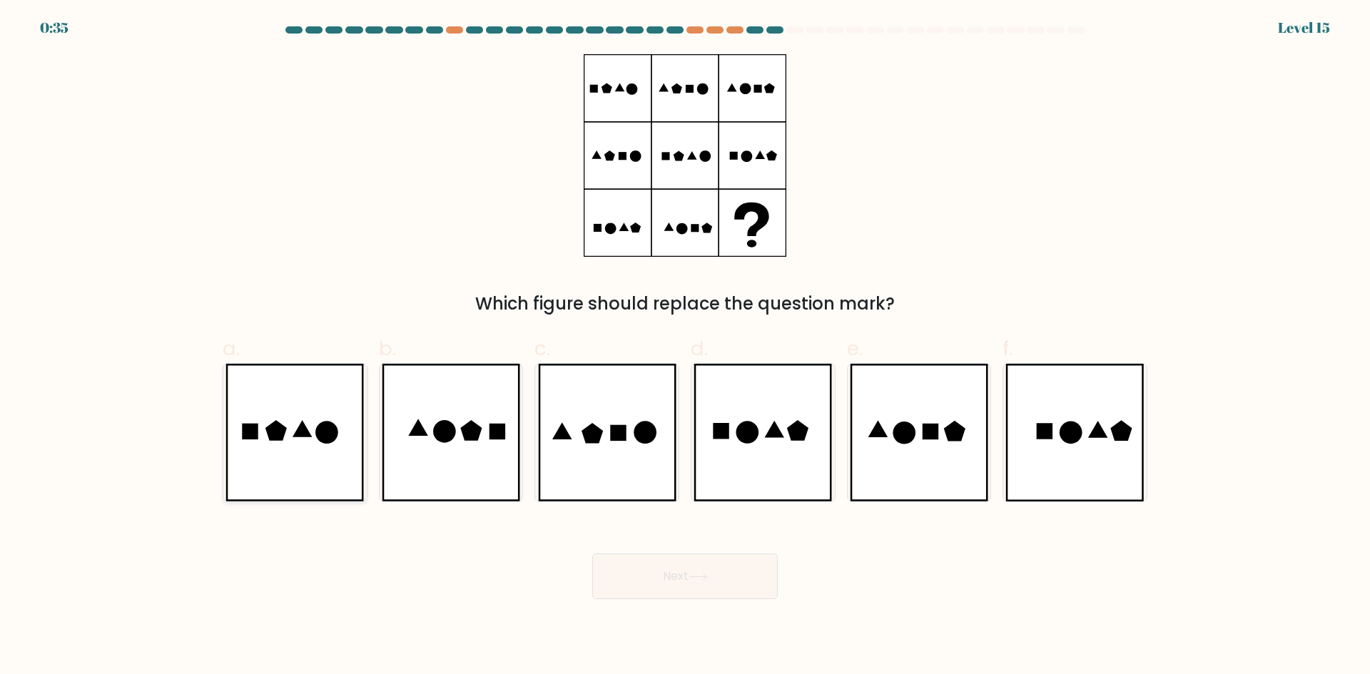
click at [297, 468] on icon at bounding box center [294, 433] width 138 height 138
click at [685, 347] on input "a." at bounding box center [685, 341] width 1 height 9
radio input "true"
click at [675, 569] on button "Next" at bounding box center [684, 577] width 185 height 46
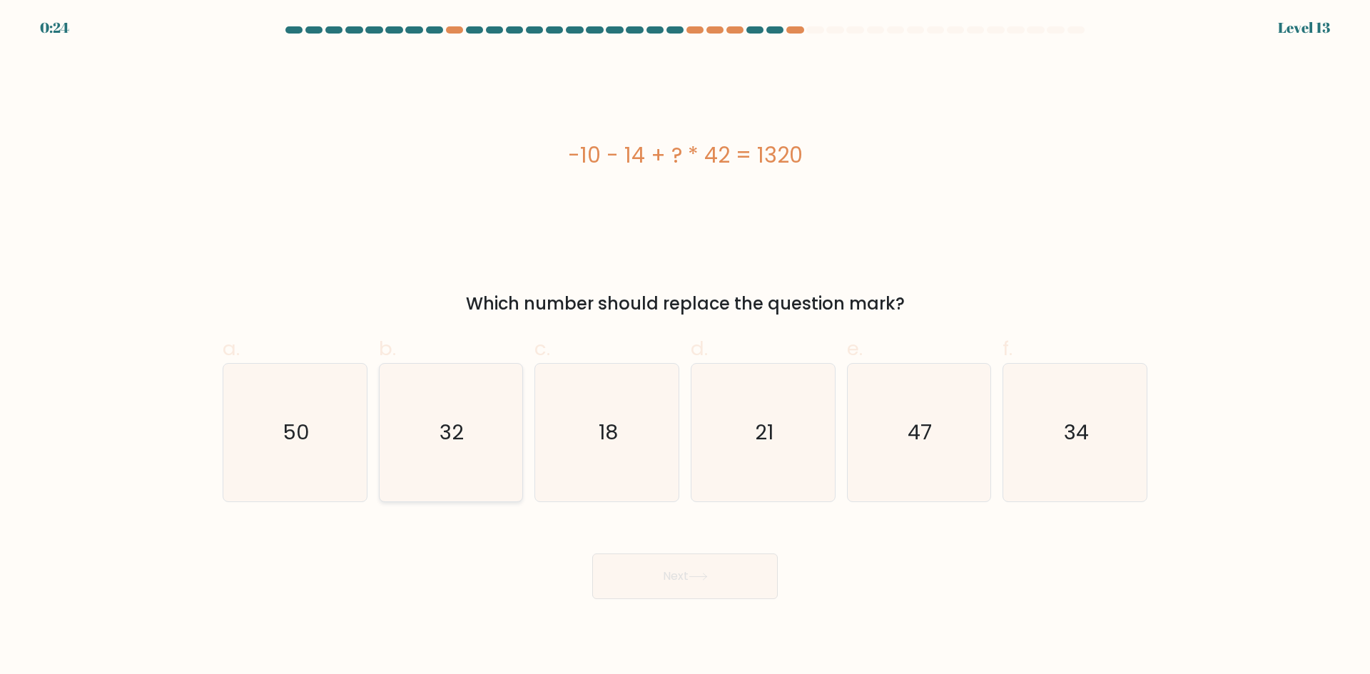
click at [446, 442] on text "32" at bounding box center [452, 432] width 24 height 29
click at [685, 347] on input "b. 32" at bounding box center [685, 341] width 1 height 9
radio input "true"
click at [648, 564] on button "Next" at bounding box center [684, 577] width 185 height 46
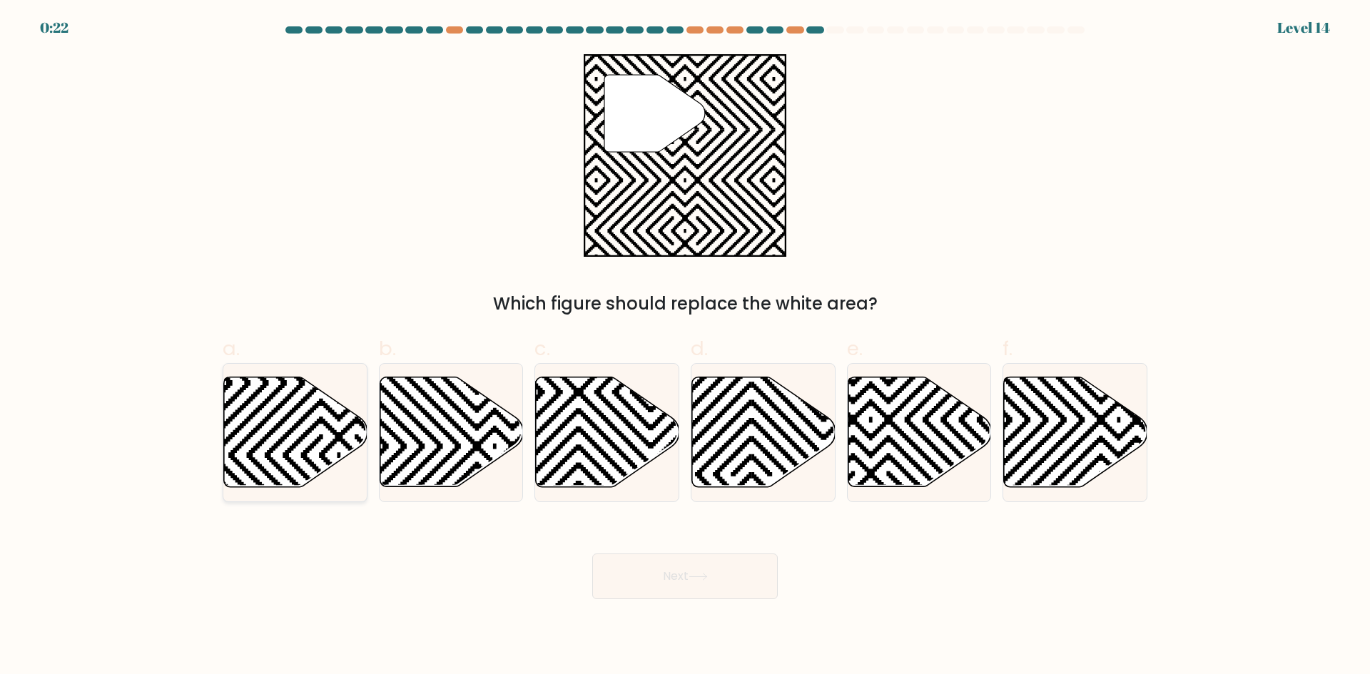
click at [307, 448] on icon at bounding box center [339, 310] width 289 height 289
click at [685, 347] on input "a." at bounding box center [685, 341] width 1 height 9
radio input "true"
click at [707, 589] on button "Next" at bounding box center [684, 577] width 185 height 46
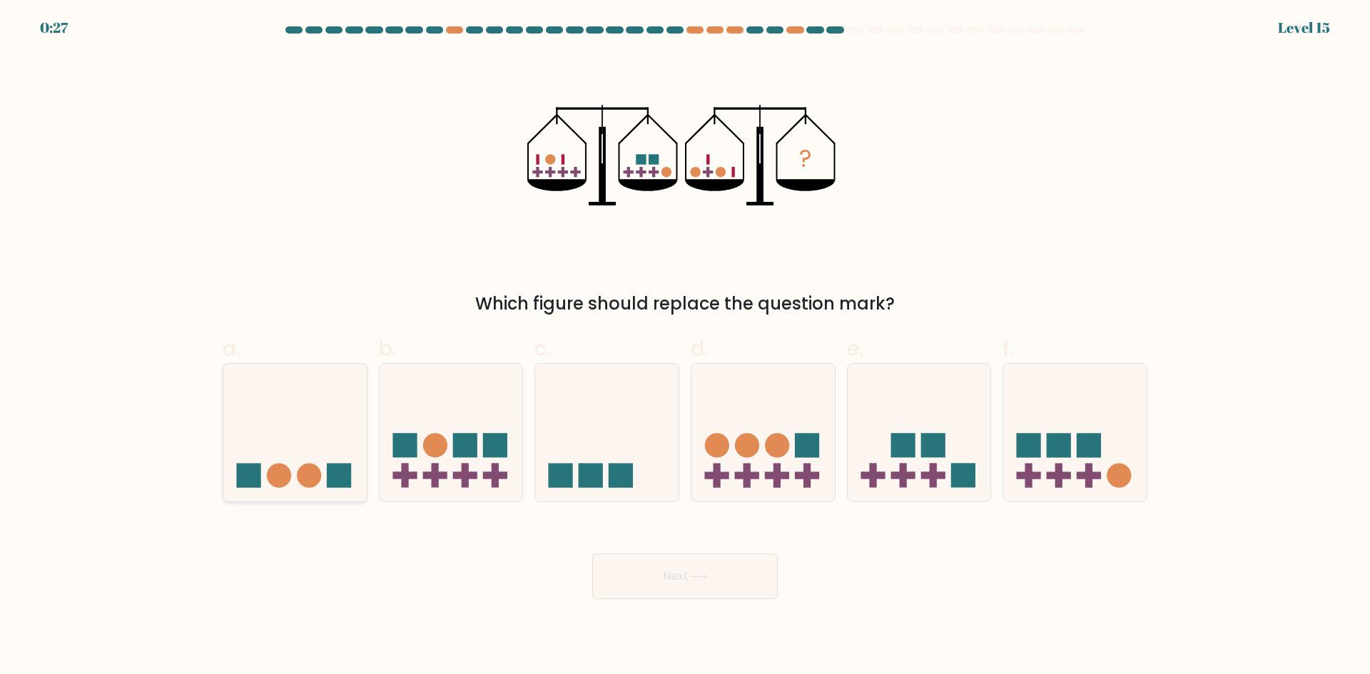
click at [268, 449] on icon at bounding box center [294, 432] width 143 height 118
click at [685, 347] on input "a." at bounding box center [685, 341] width 1 height 9
radio input "true"
click at [714, 586] on button "Next" at bounding box center [684, 577] width 185 height 46
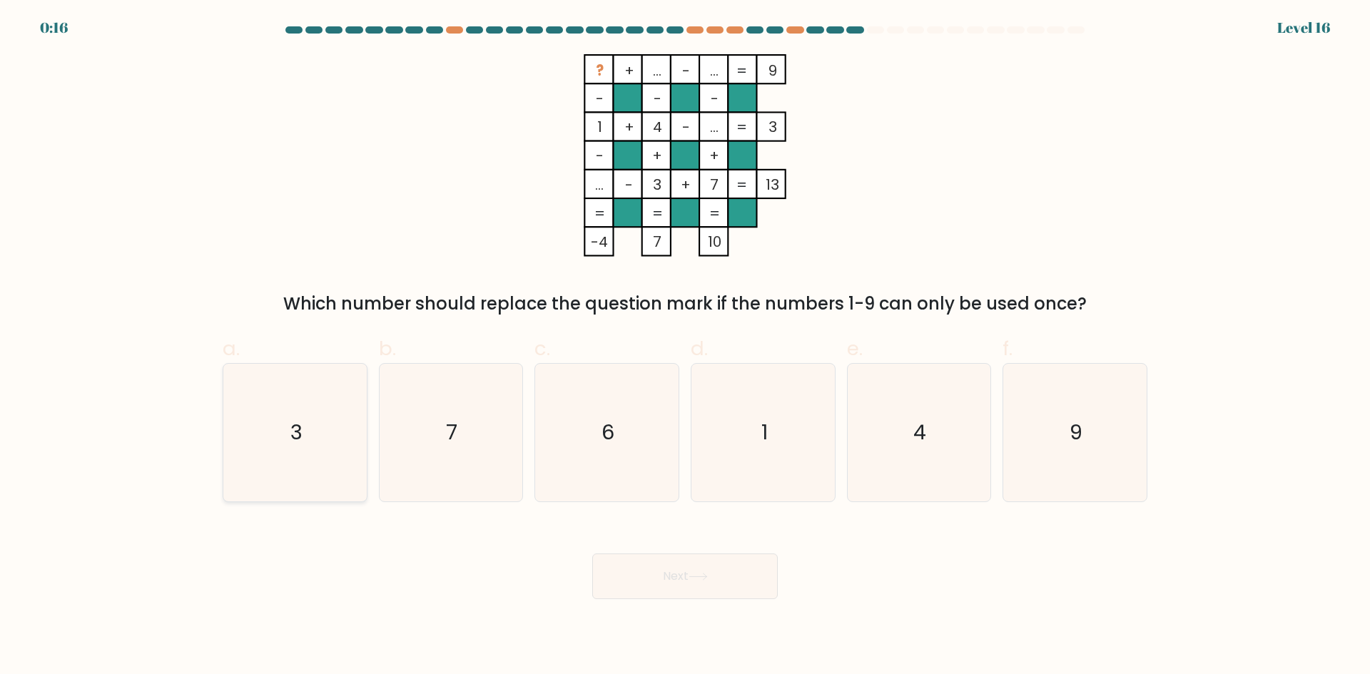
click at [341, 417] on icon "3" at bounding box center [295, 433] width 138 height 138
click at [685, 347] on input "a. 3" at bounding box center [685, 341] width 1 height 9
radio input "true"
click at [604, 561] on button "Next" at bounding box center [684, 577] width 185 height 46
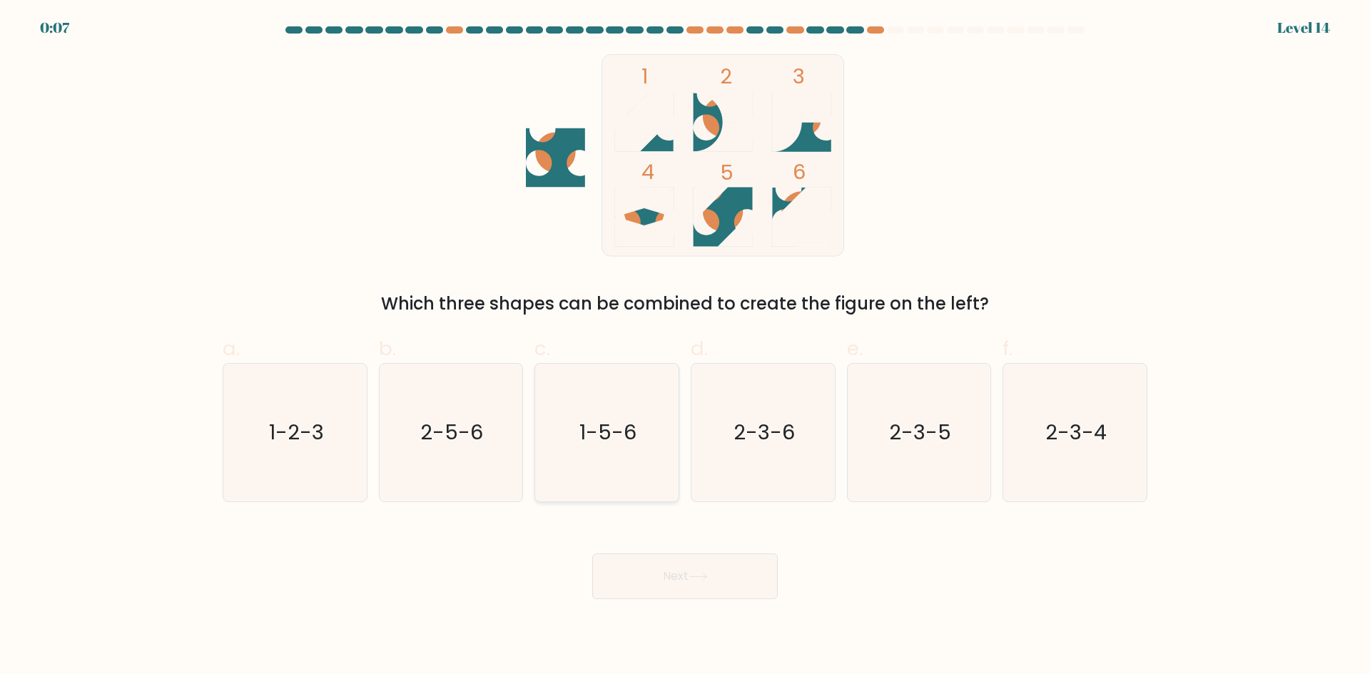
click at [606, 419] on text "1-5-6" at bounding box center [608, 432] width 57 height 29
click at [685, 347] on input "c. 1-5-6" at bounding box center [685, 341] width 1 height 9
radio input "true"
click at [683, 578] on button "Next" at bounding box center [684, 577] width 185 height 46
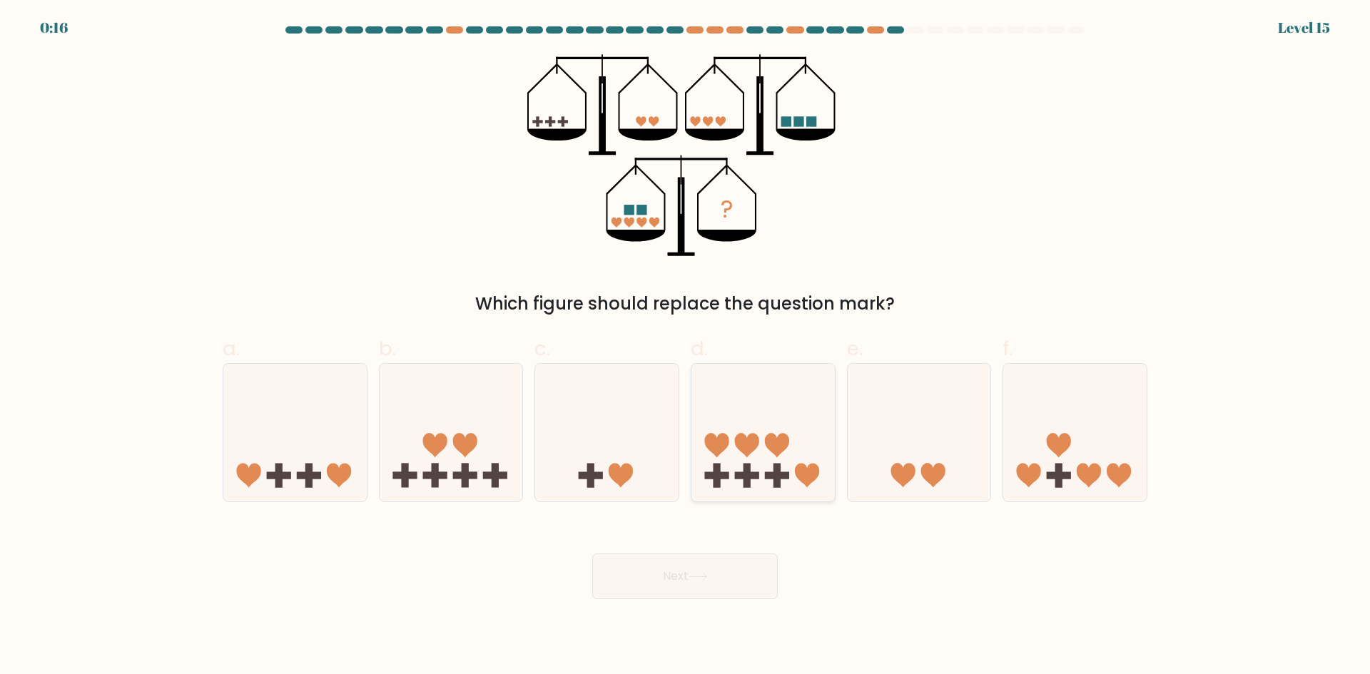
click at [778, 479] on rect at bounding box center [777, 475] width 24 height 7
click at [686, 347] on input "d." at bounding box center [685, 341] width 1 height 9
radio input "true"
click at [753, 569] on button "Next" at bounding box center [684, 577] width 185 height 46
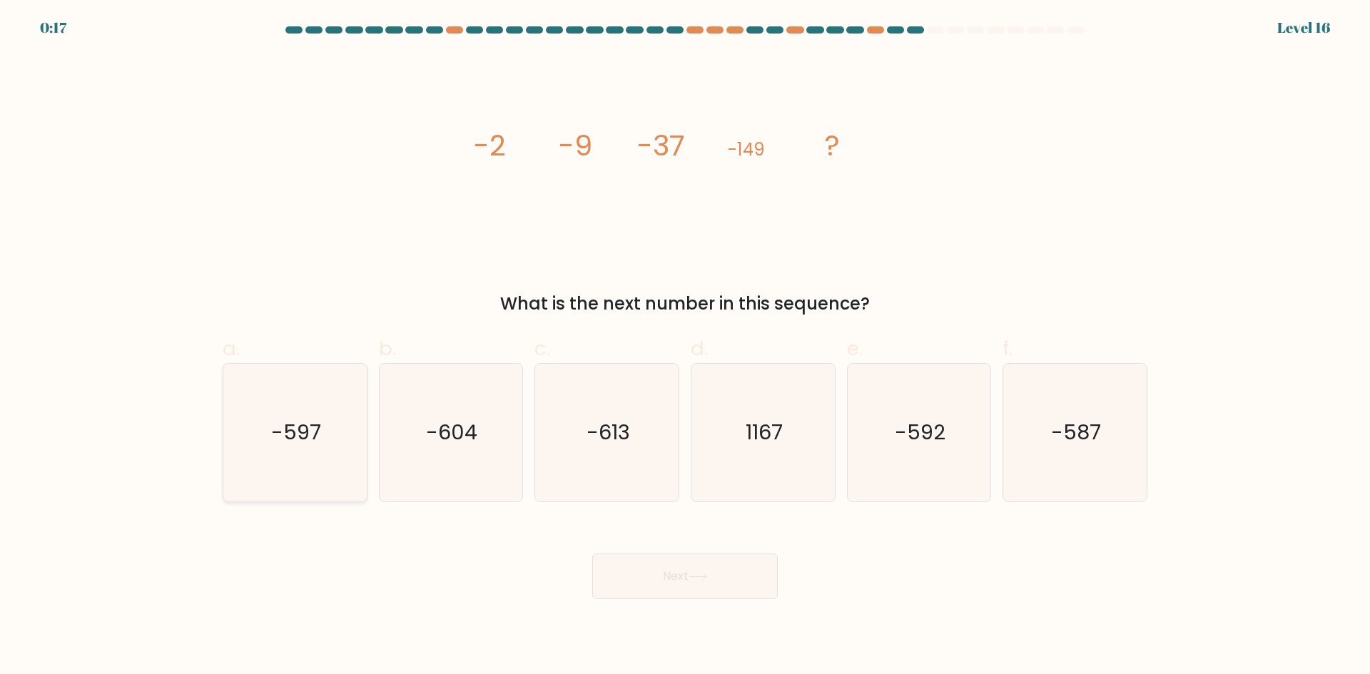
click at [261, 438] on icon "-597" at bounding box center [295, 433] width 138 height 138
click at [685, 347] on input "a. -597" at bounding box center [685, 341] width 1 height 9
radio input "true"
click at [702, 595] on button "Next" at bounding box center [684, 577] width 185 height 46
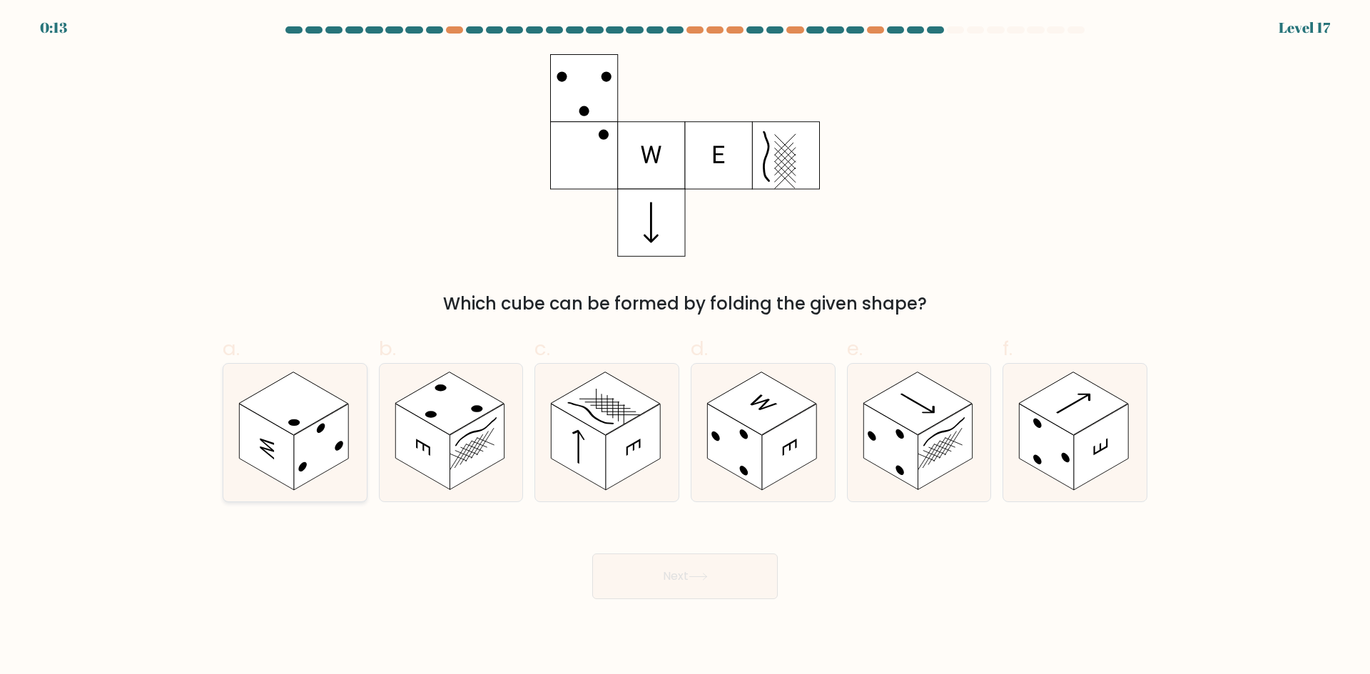
click at [325, 426] on rect at bounding box center [321, 447] width 54 height 86
click at [685, 347] on input "a." at bounding box center [685, 341] width 1 height 9
radio input "true"
click at [702, 591] on button "Next" at bounding box center [684, 577] width 185 height 46
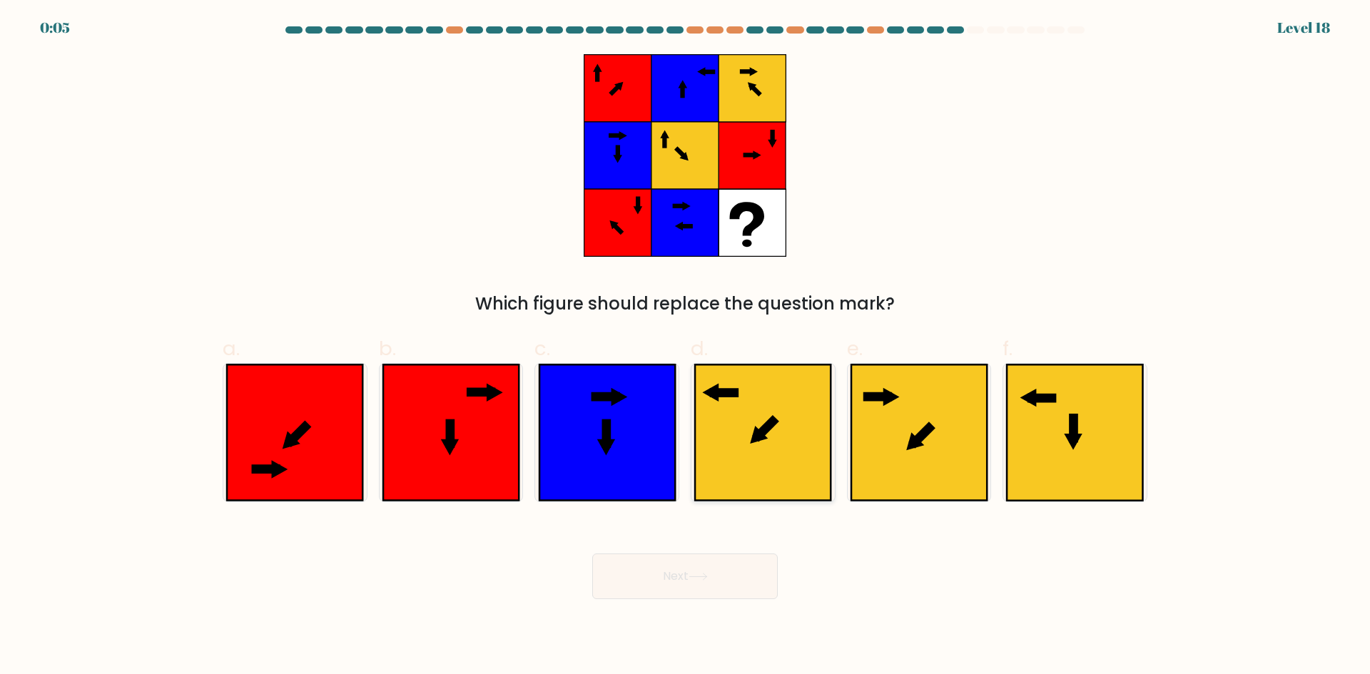
click at [780, 433] on icon at bounding box center [763, 433] width 136 height 136
click at [686, 347] on input "d." at bounding box center [685, 341] width 1 height 9
radio input "true"
click at [747, 567] on button "Next" at bounding box center [684, 577] width 185 height 46
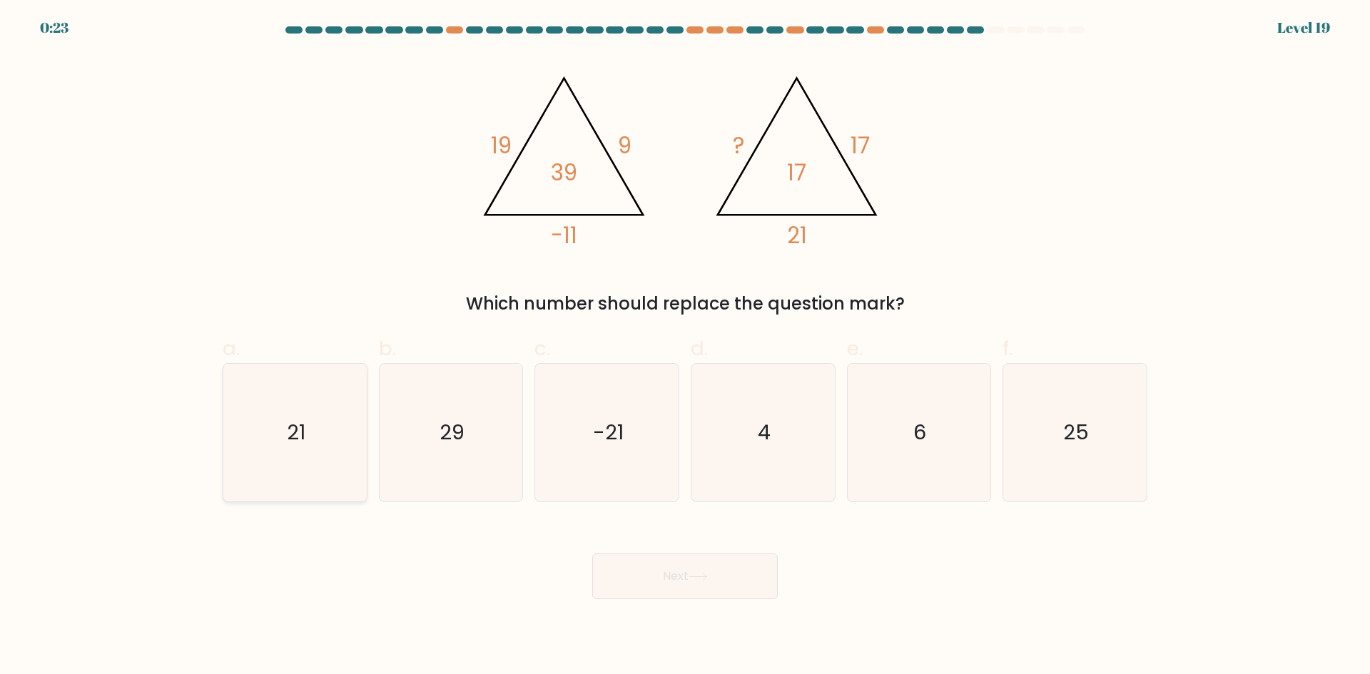
click at [256, 430] on icon "21" at bounding box center [295, 433] width 138 height 138
click at [685, 347] on input "a. 21" at bounding box center [685, 341] width 1 height 9
radio input "true"
click at [718, 574] on button "Next" at bounding box center [684, 577] width 185 height 46
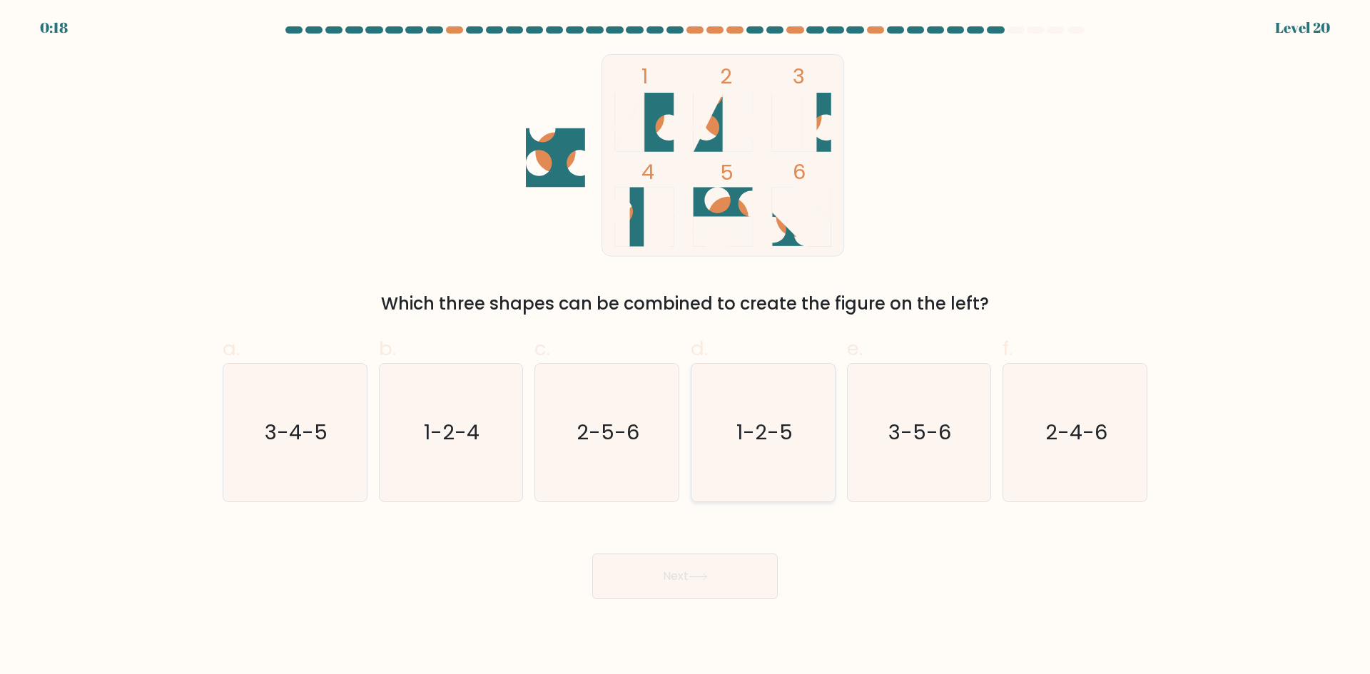
click at [795, 403] on icon "1-2-5" at bounding box center [763, 433] width 138 height 138
click at [686, 347] on input "d. 1-2-5" at bounding box center [685, 341] width 1 height 9
radio input "true"
click at [761, 580] on button "Next" at bounding box center [684, 577] width 185 height 46
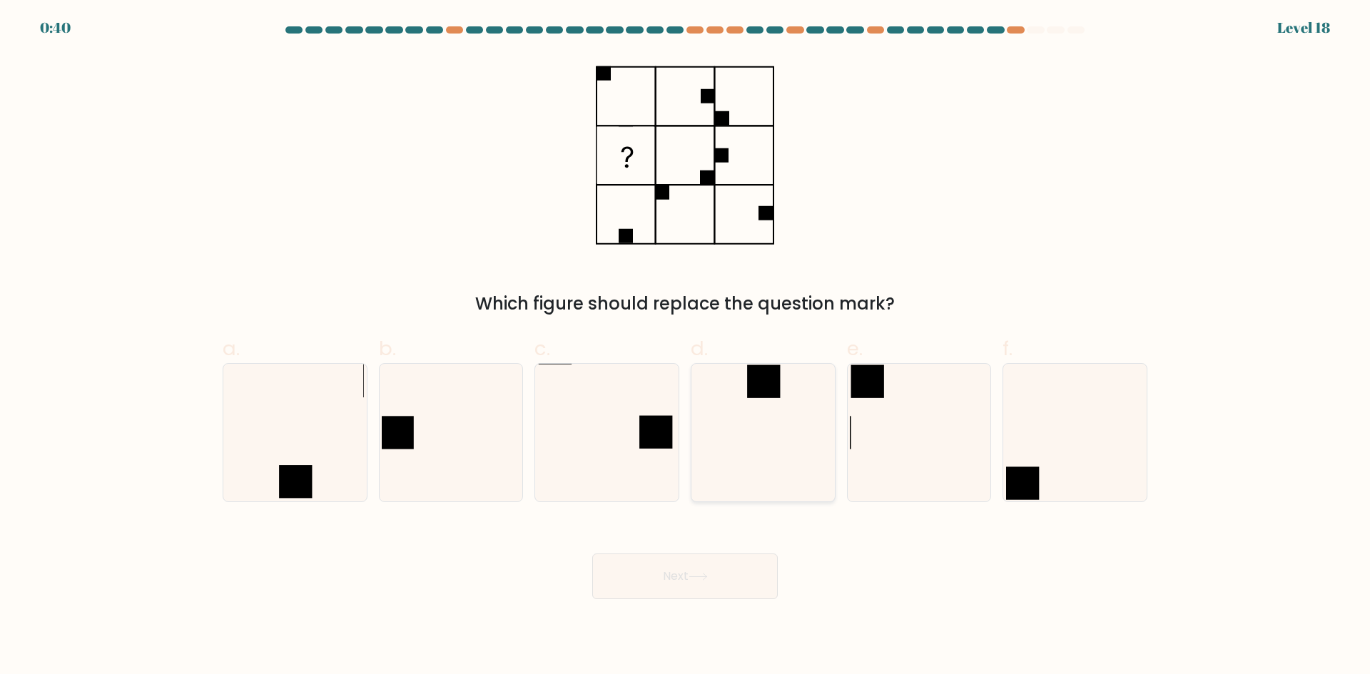
click at [778, 387] on rect at bounding box center [763, 381] width 33 height 33
click at [686, 347] on input "d." at bounding box center [685, 341] width 1 height 9
radio input "true"
click at [735, 584] on button "Next" at bounding box center [684, 577] width 185 height 46
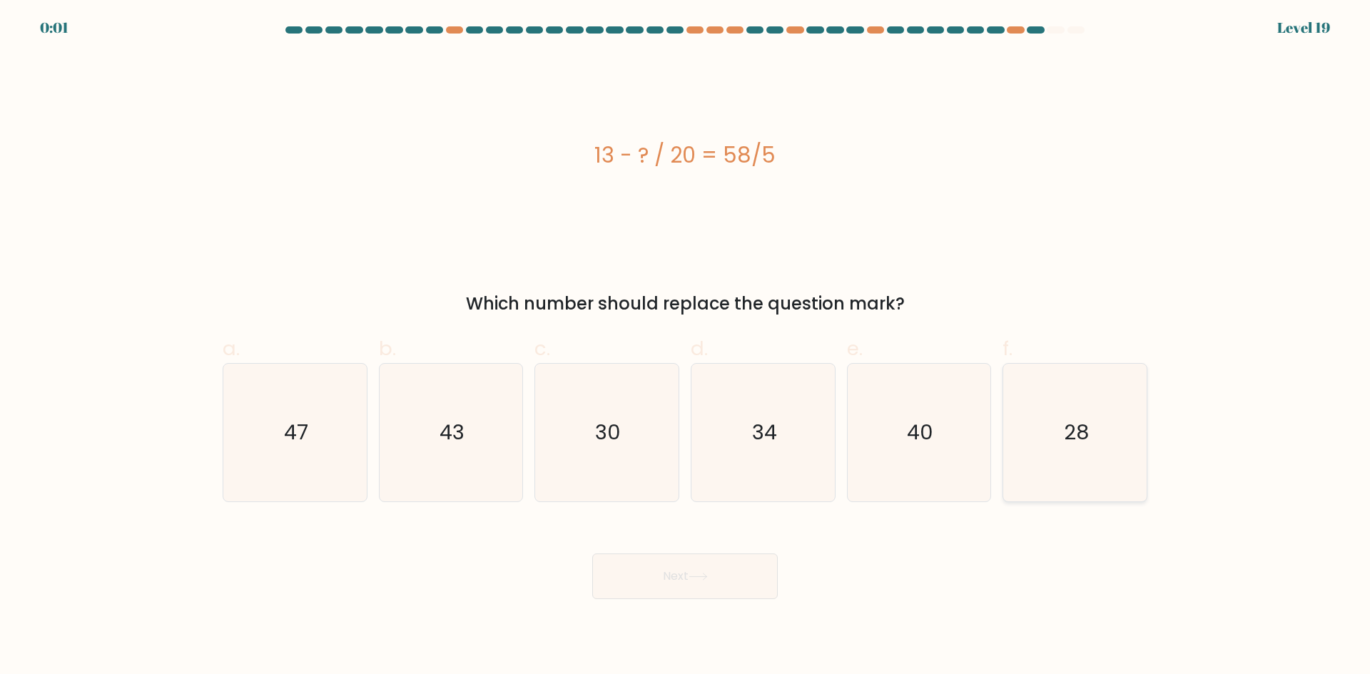
drag, startPoint x: 1101, startPoint y: 442, endPoint x: 889, endPoint y: 532, distance: 230.8
click at [1100, 442] on icon "28" at bounding box center [1075, 433] width 138 height 138
click at [686, 347] on input "f. 28" at bounding box center [685, 341] width 1 height 9
radio input "true"
click at [734, 589] on button "Next" at bounding box center [684, 577] width 185 height 46
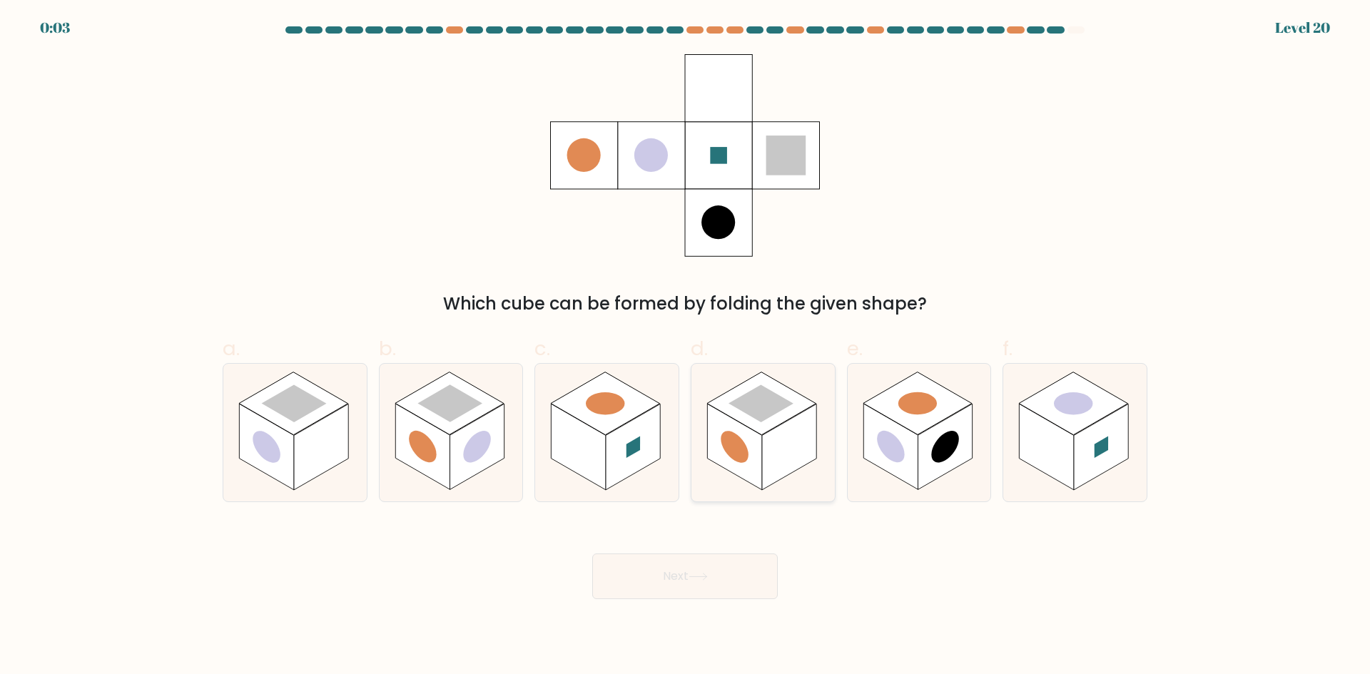
click at [758, 457] on rect at bounding box center [734, 447] width 54 height 86
click at [686, 347] on input "d." at bounding box center [685, 341] width 1 height 9
radio input "true"
click at [719, 579] on button "Next" at bounding box center [684, 577] width 185 height 46
click at [745, 570] on button "Next" at bounding box center [684, 577] width 185 height 46
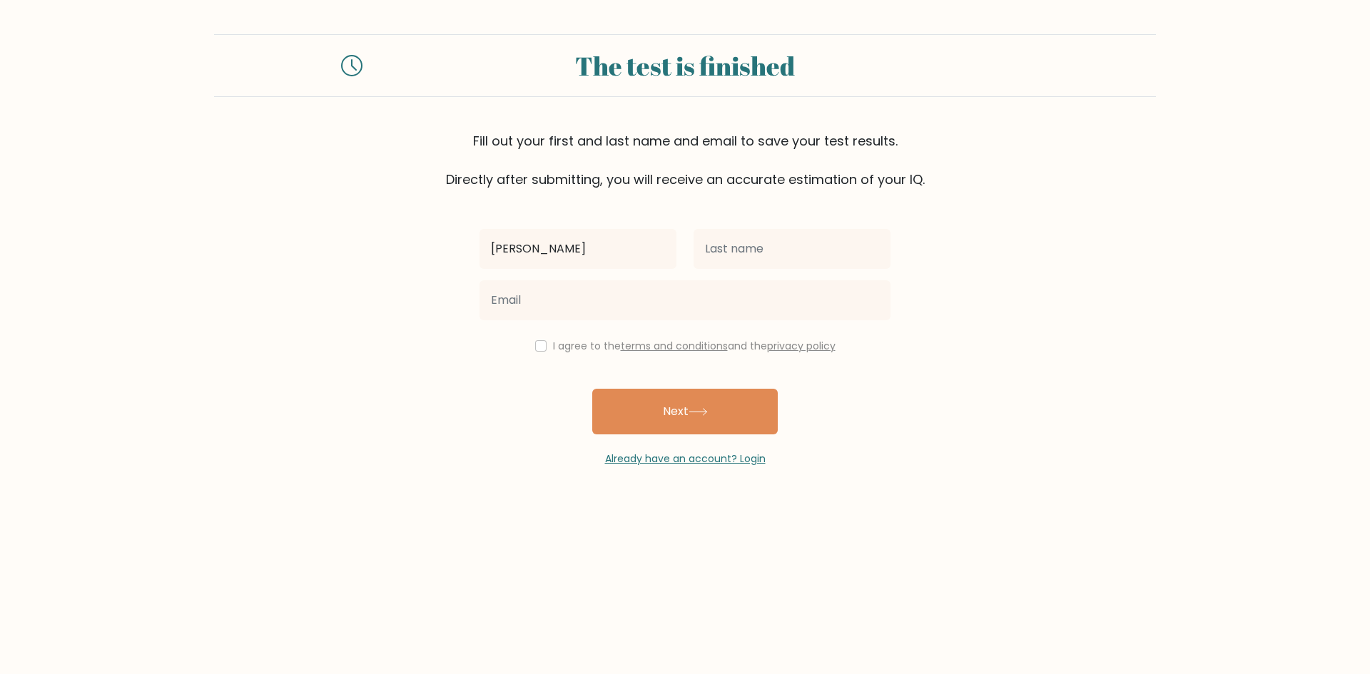
type input "[PERSON_NAME]"
click at [781, 243] on input "text" at bounding box center [791, 249] width 197 height 40
type input "Cicchitti"
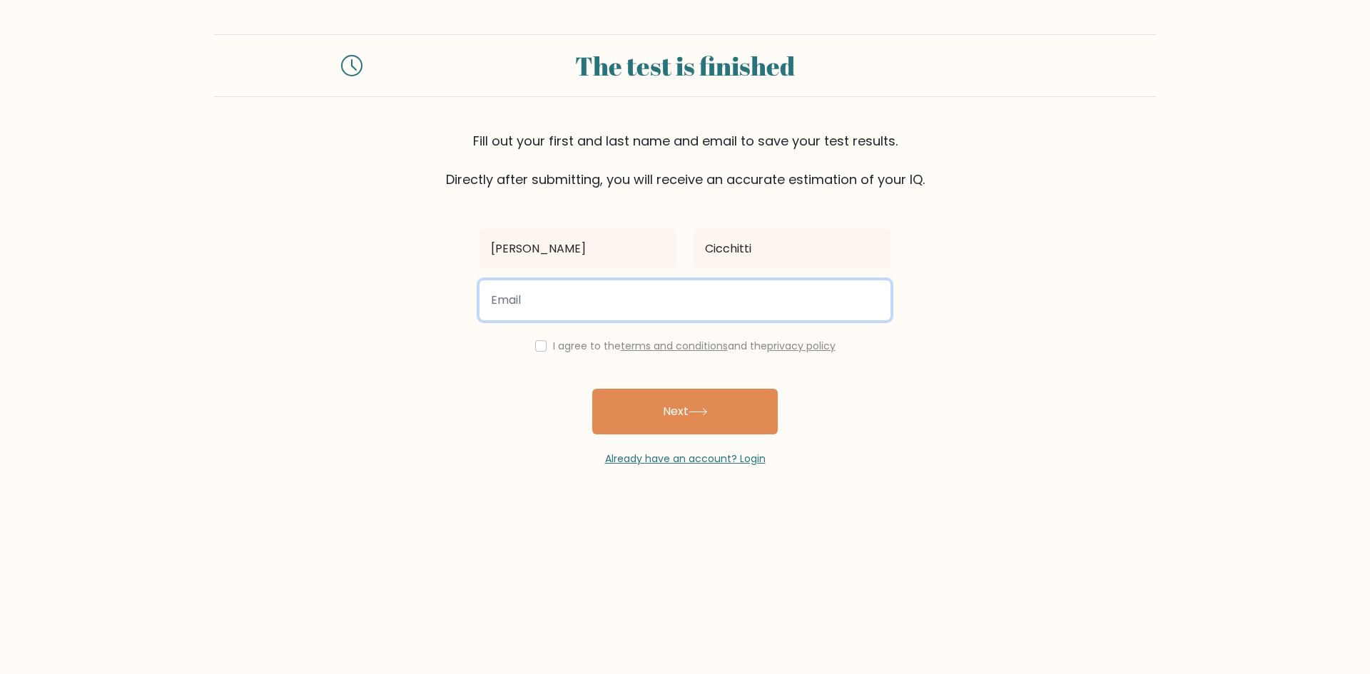
click at [770, 312] on input "email" at bounding box center [684, 300] width 411 height 40
type input "francogcicchitti@gmail.com"
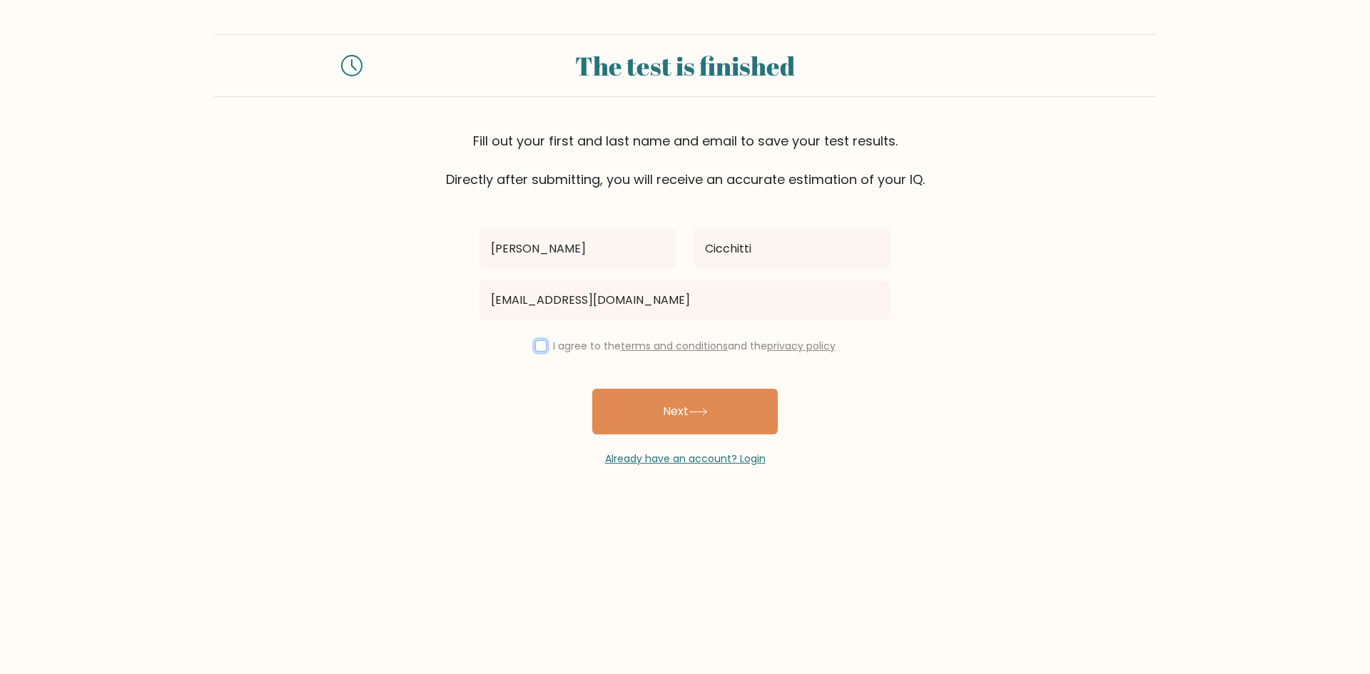
click at [538, 342] on input "checkbox" at bounding box center [540, 345] width 11 height 11
checkbox input "true"
click at [636, 422] on button "Next" at bounding box center [684, 412] width 185 height 46
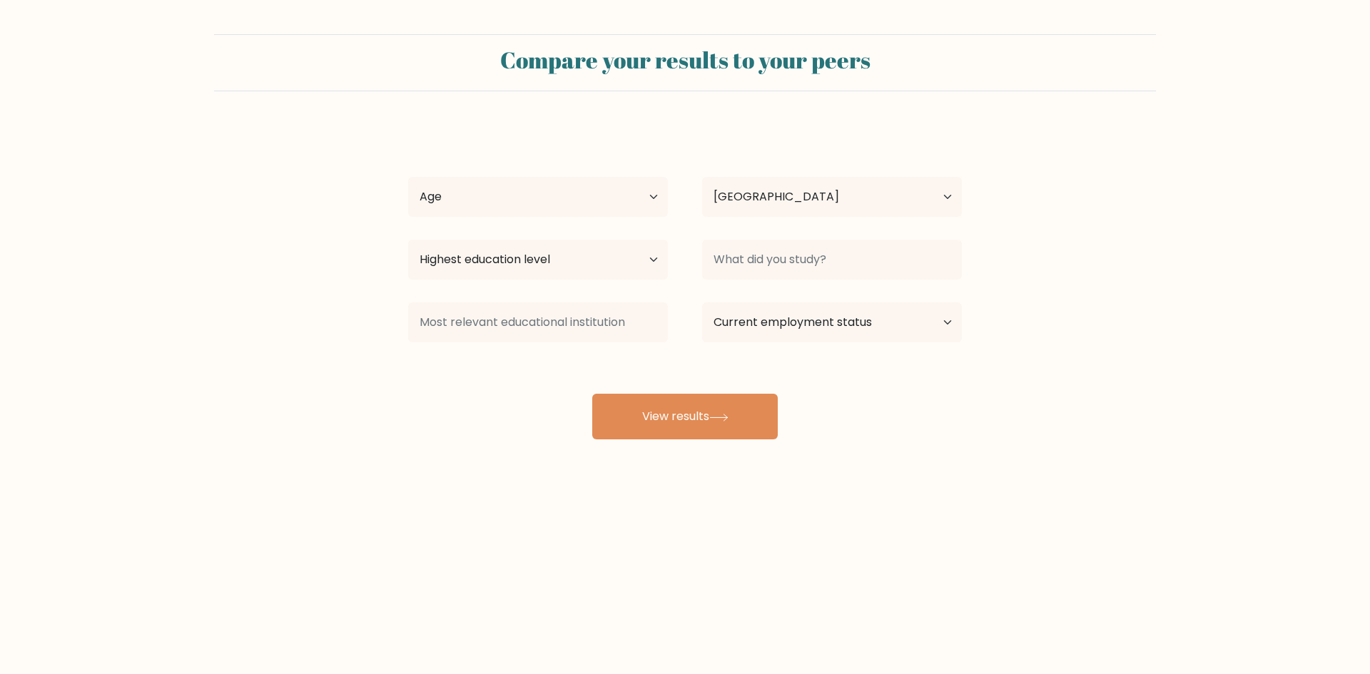
select select "AR"
click at [625, 199] on select "Age Under 18 years old 18-24 years old 25-34 years old 35-44 years old 45-54 ye…" at bounding box center [538, 197] width 260 height 40
select select "18_24"
click at [408, 177] on select "Age Under 18 years old 18-24 years old 25-34 years old 35-44 years old 45-54 ye…" at bounding box center [538, 197] width 260 height 40
click at [566, 261] on select "Highest education level No schooling Primary Lower Secondary Upper Secondary Oc…" at bounding box center [538, 260] width 260 height 40
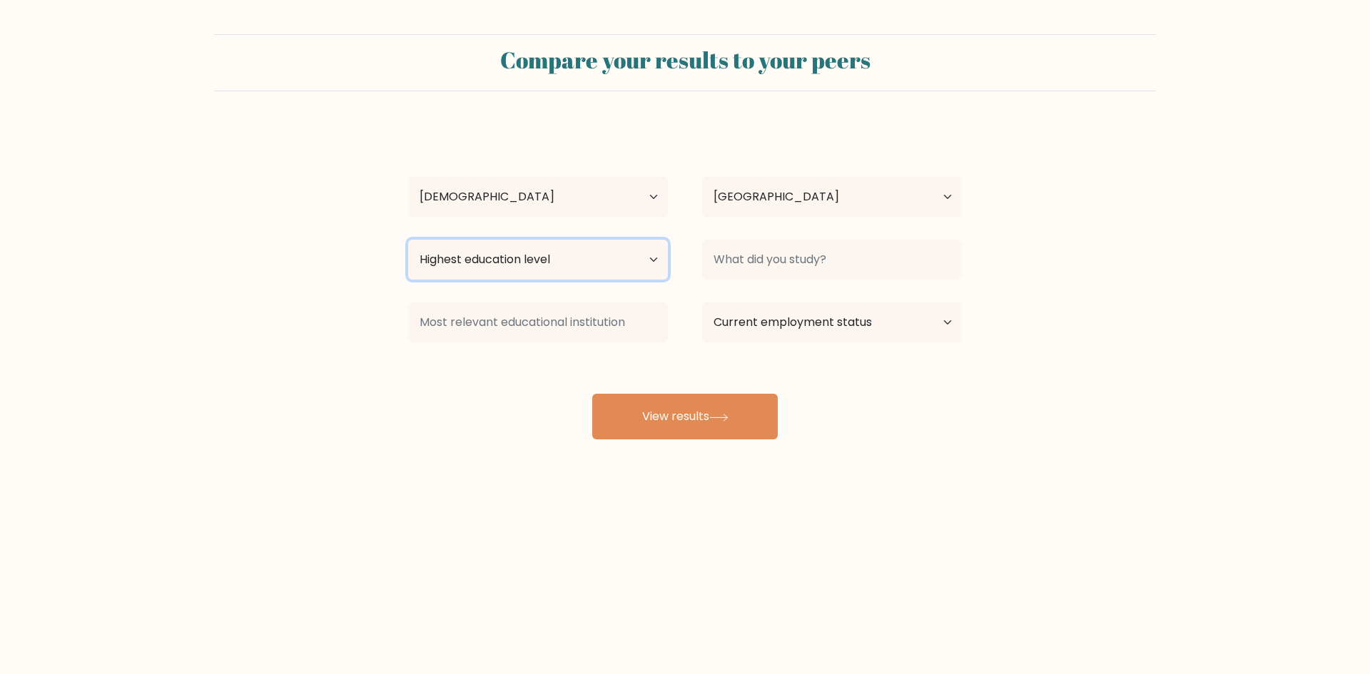
select select "occupation_specific"
click at [408, 240] on select "Highest education level No schooling Primary Lower Secondary Upper Secondary Oc…" at bounding box center [538, 260] width 260 height 40
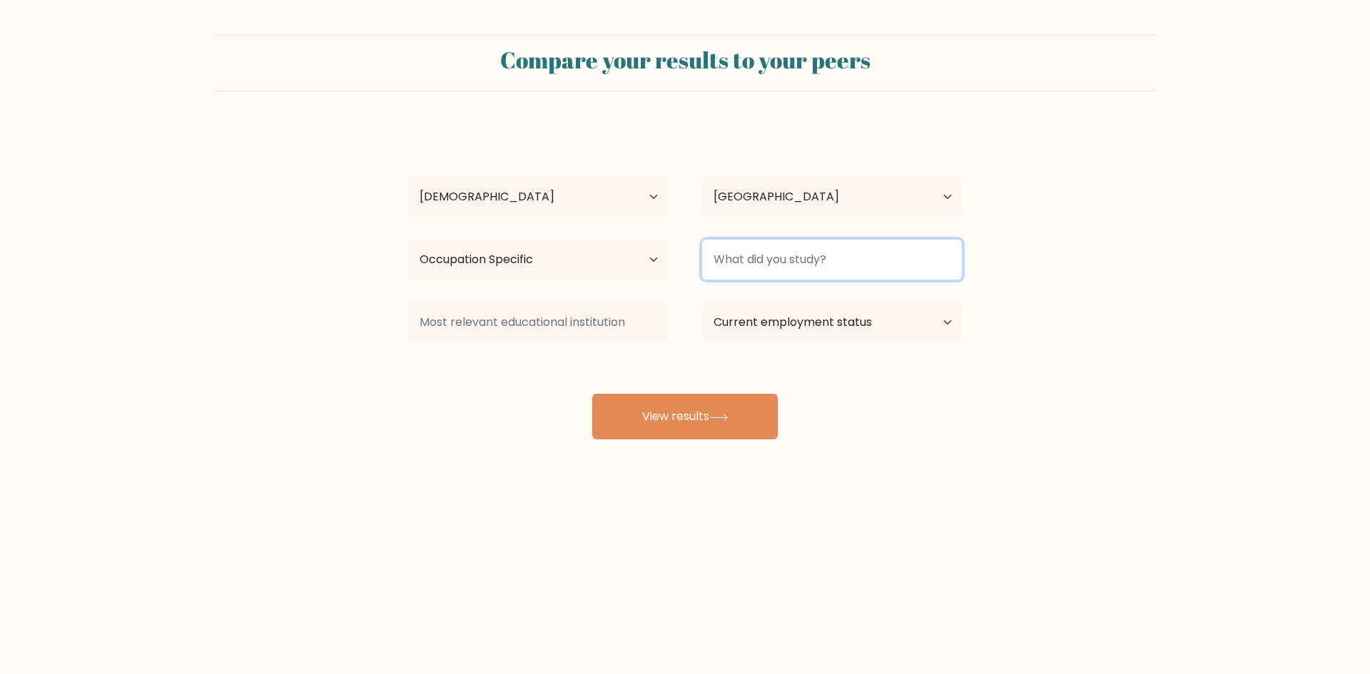
click at [804, 250] on input at bounding box center [832, 260] width 260 height 40
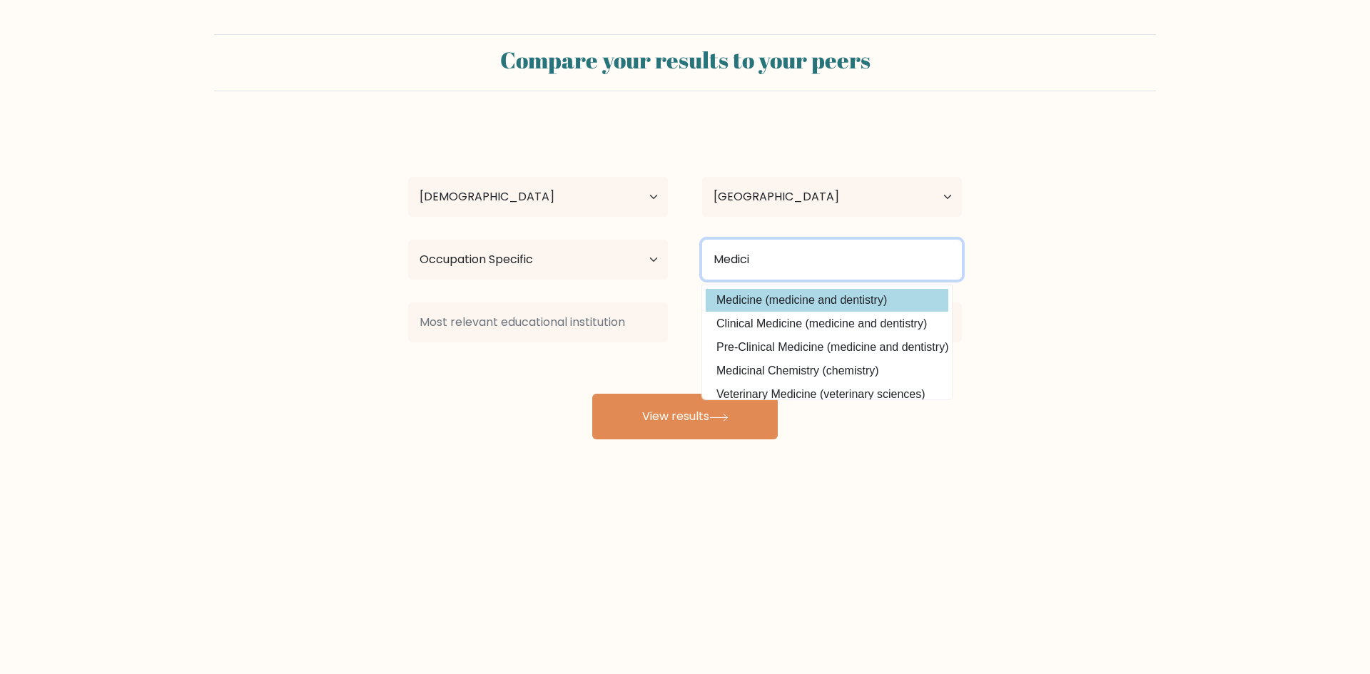
type input "Medici"
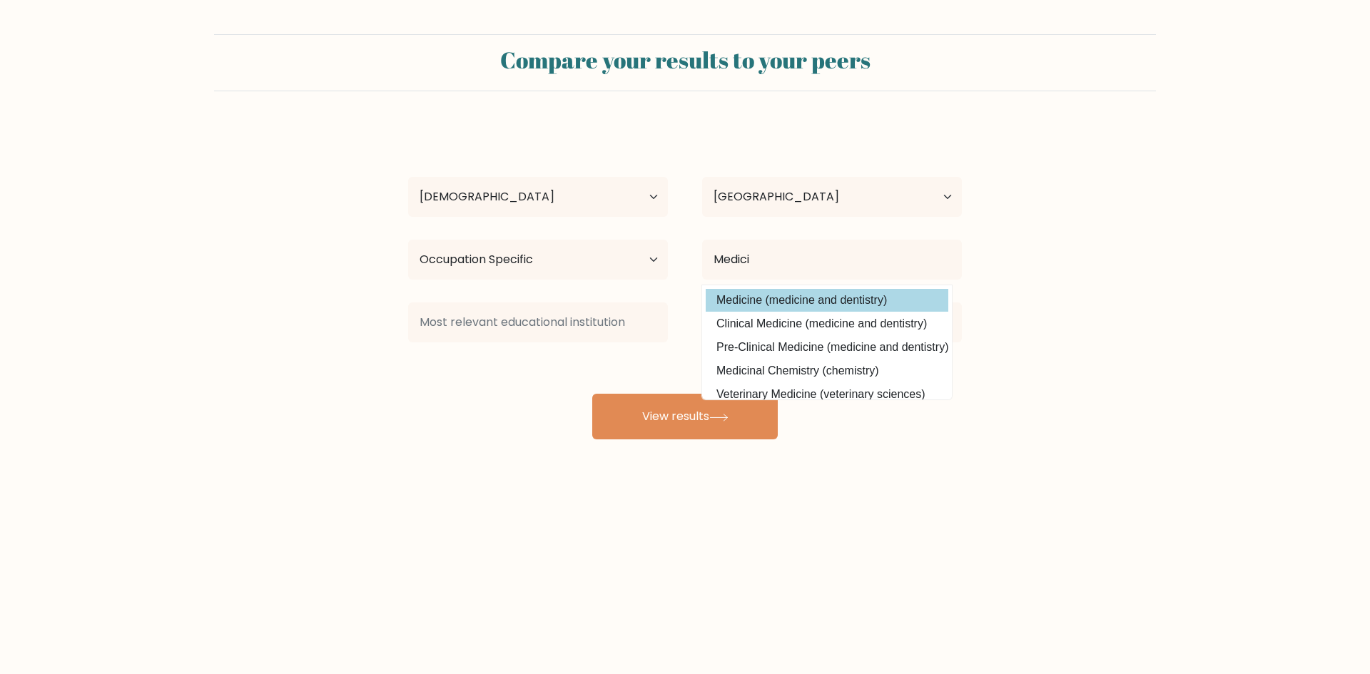
click at [820, 296] on div "Franco Cicchitti Age Under 18 years old 18-24 years old 25-34 years old 35-44 y…" at bounding box center [684, 283] width 571 height 314
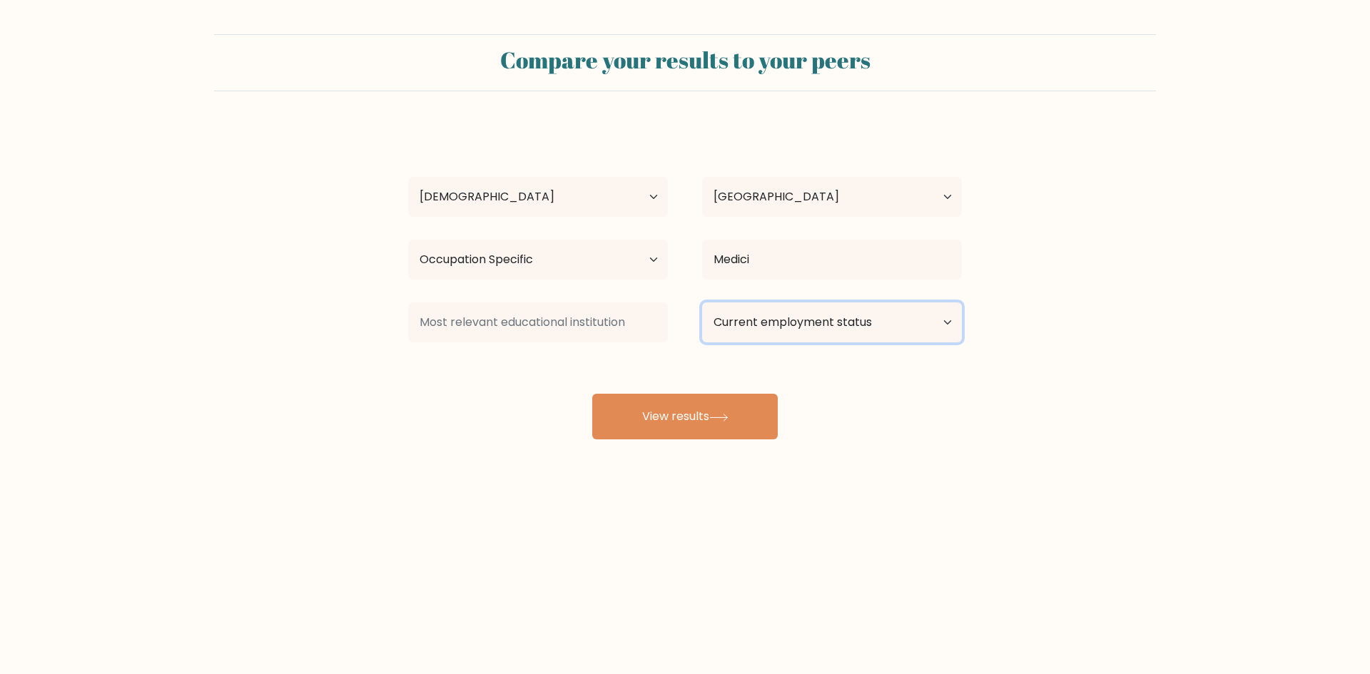
click at [853, 321] on select "Current employment status Employed Student Retired Other / prefer not to answer" at bounding box center [832, 322] width 260 height 40
select select "student"
click at [702, 302] on select "Current employment status Employed Student Retired Other / prefer not to answer" at bounding box center [832, 322] width 260 height 40
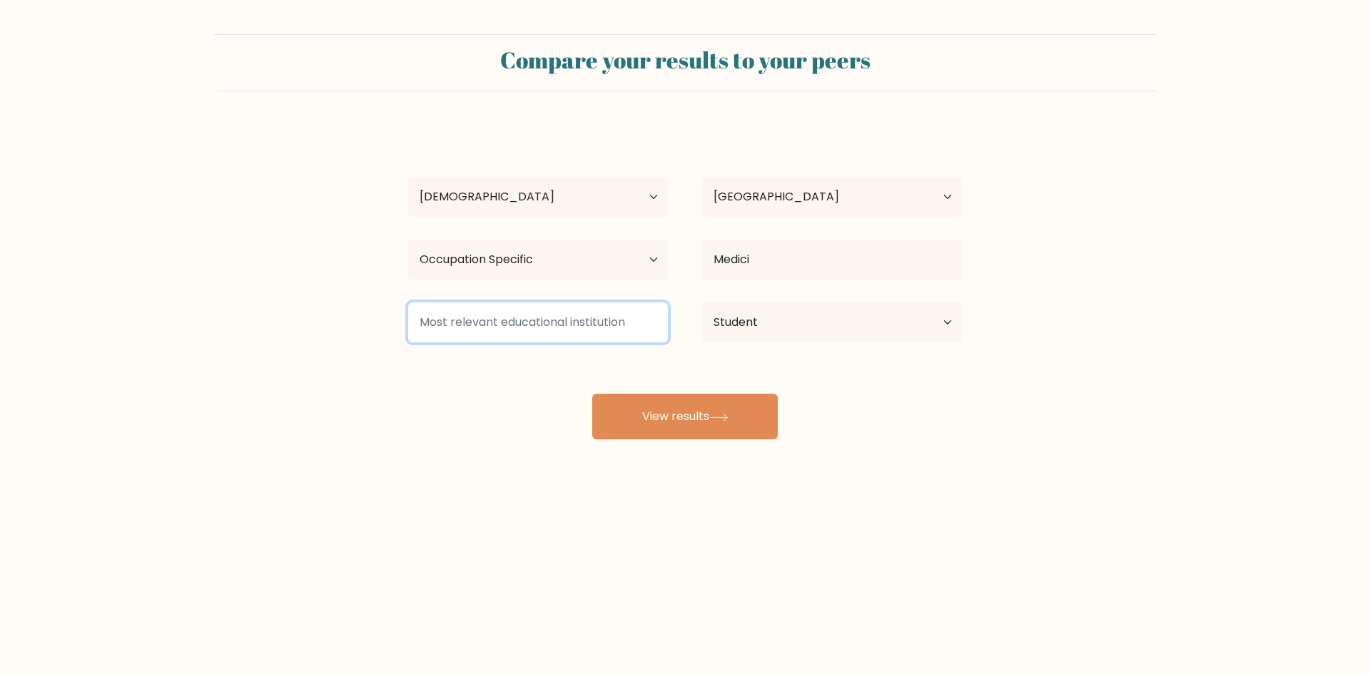
click at [621, 313] on input at bounding box center [538, 322] width 260 height 40
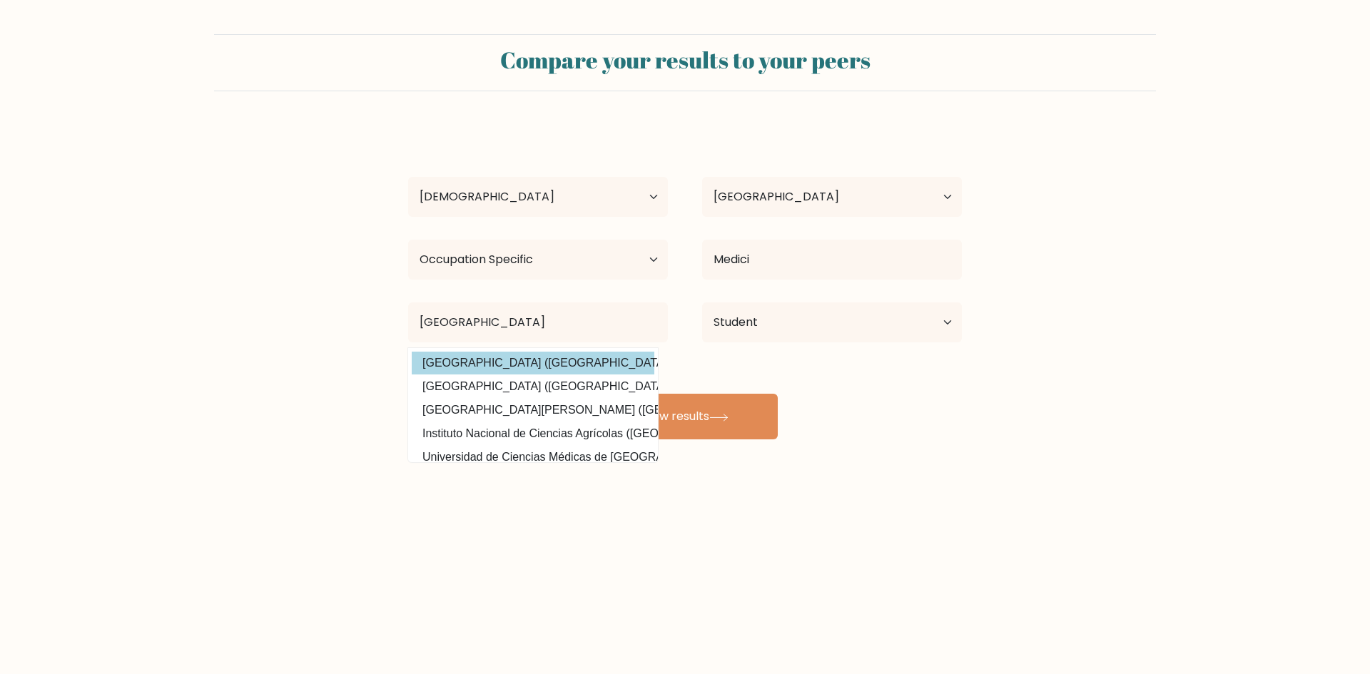
click at [609, 365] on option "Universidad Nacional de Cuyo (Argentina)" at bounding box center [533, 363] width 243 height 23
type input "Universidad Nacional de Cuyo"
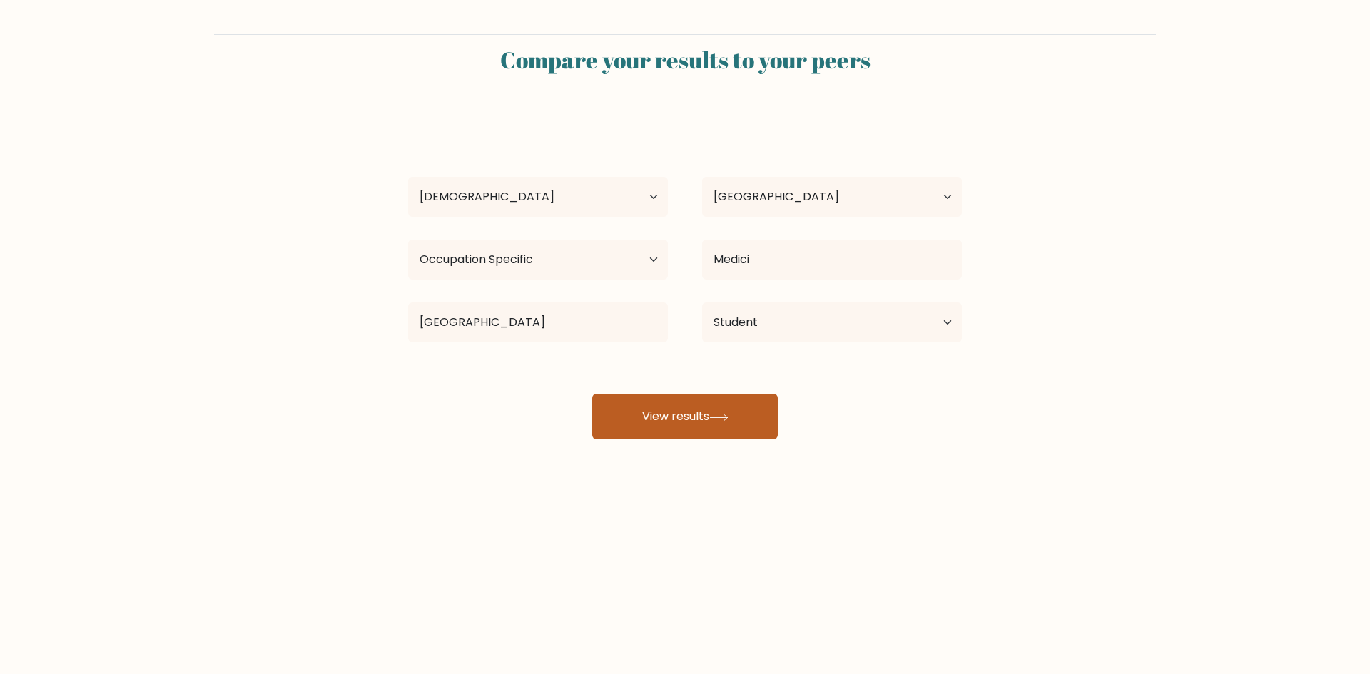
click at [704, 406] on button "View results" at bounding box center [684, 417] width 185 height 46
